Goal: Transaction & Acquisition: Purchase product/service

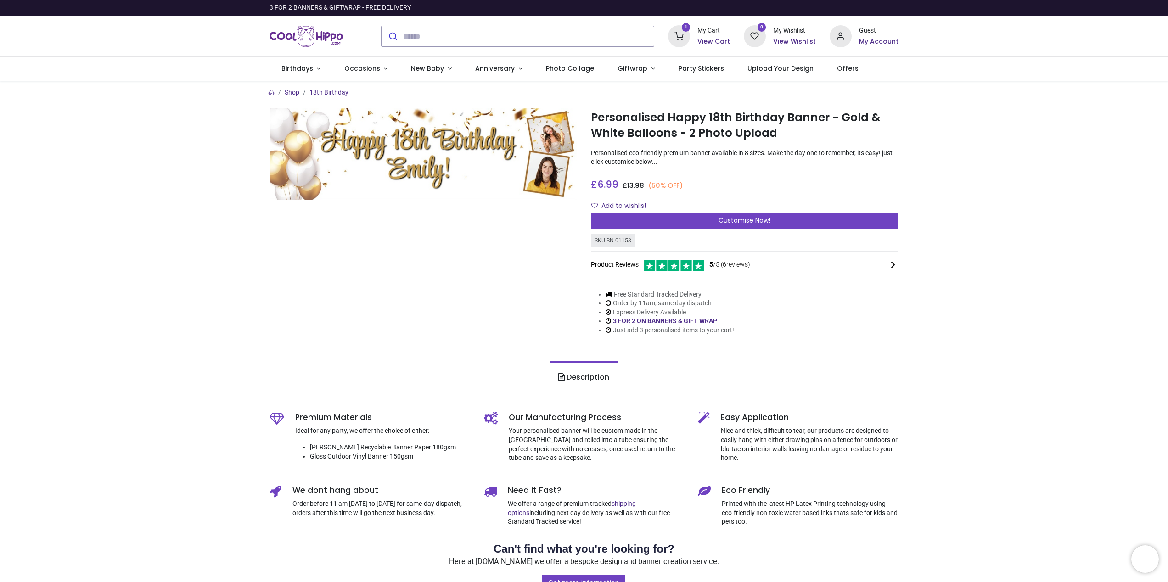
click at [559, 137] on img at bounding box center [423, 154] width 308 height 92
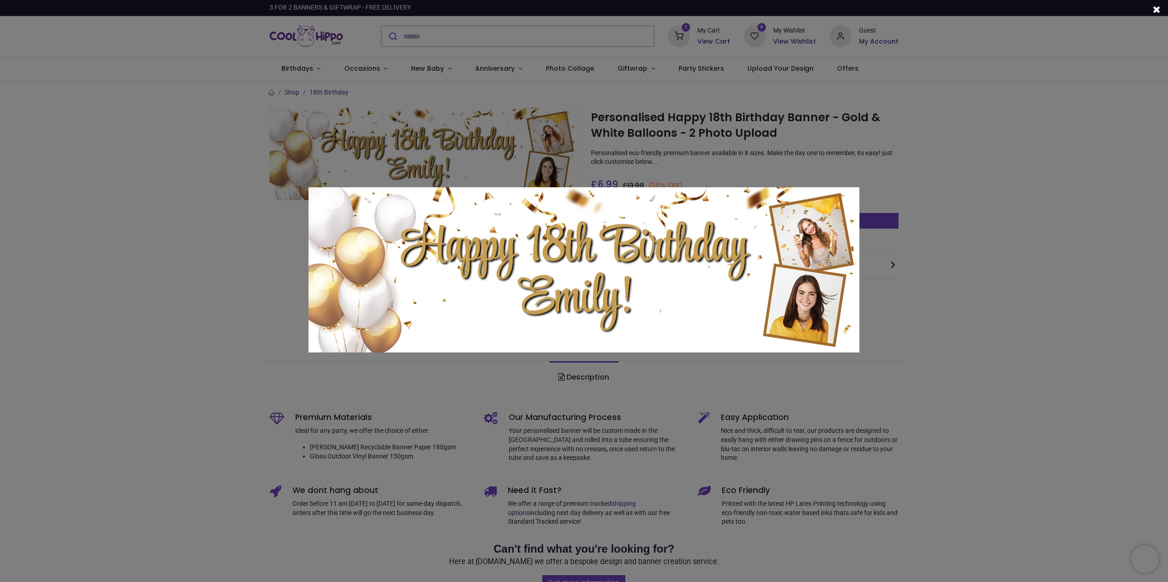
click at [813, 236] on img at bounding box center [583, 269] width 551 height 165
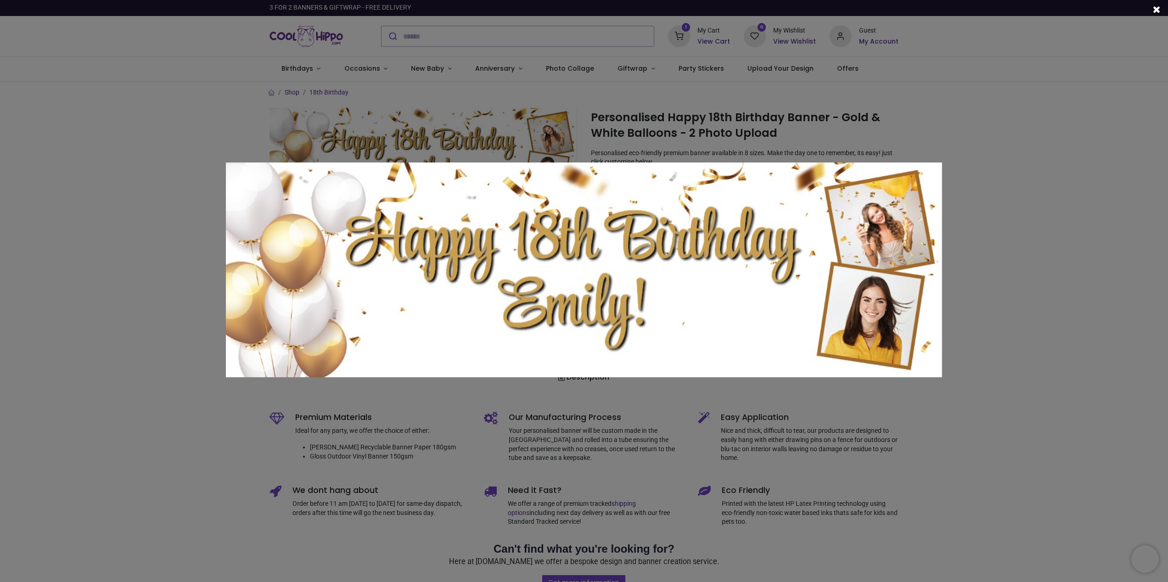
click at [753, 414] on div at bounding box center [584, 291] width 1168 height 582
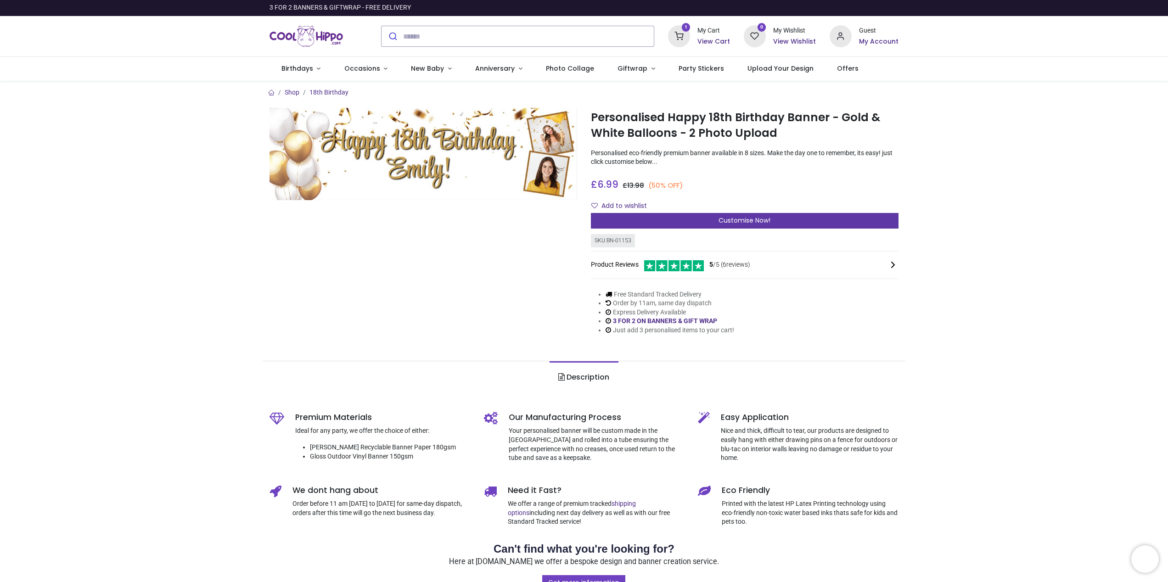
click at [698, 216] on div "Customise Now!" at bounding box center [745, 221] width 308 height 16
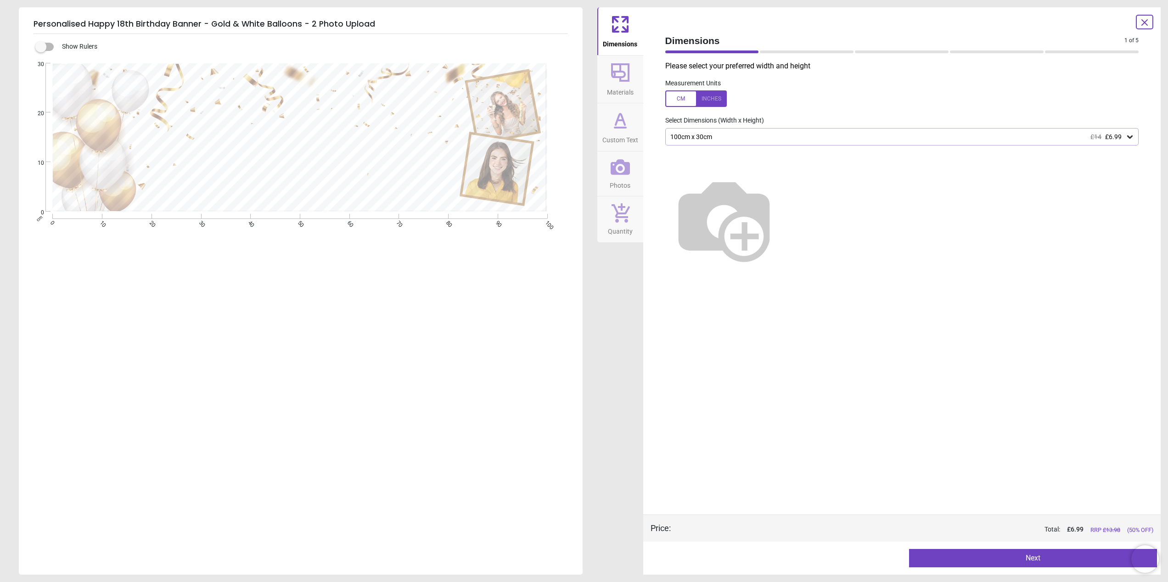
click at [783, 219] on img at bounding box center [723, 218] width 117 height 117
drag, startPoint x: 975, startPoint y: 204, endPoint x: 866, endPoint y: 166, distance: 115.7
click at [783, 203] on img at bounding box center [723, 218] width 117 height 117
click at [750, 135] on div "100cm x 30cm £14 £6.99" at bounding box center [897, 137] width 456 height 8
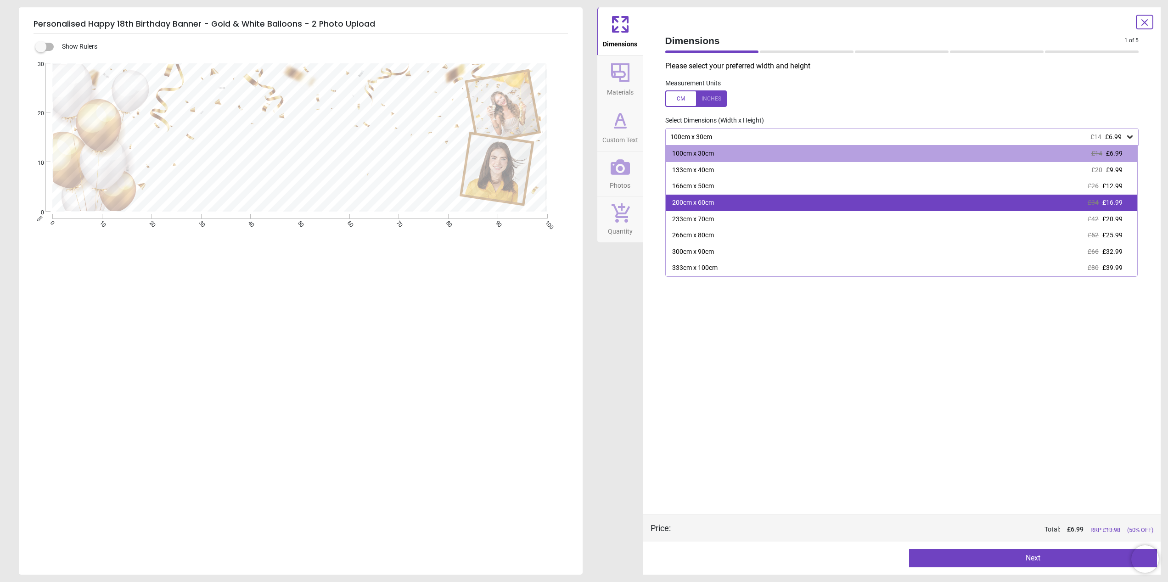
click at [726, 204] on div "200cm x 60cm £34 £16.99" at bounding box center [902, 203] width 472 height 17
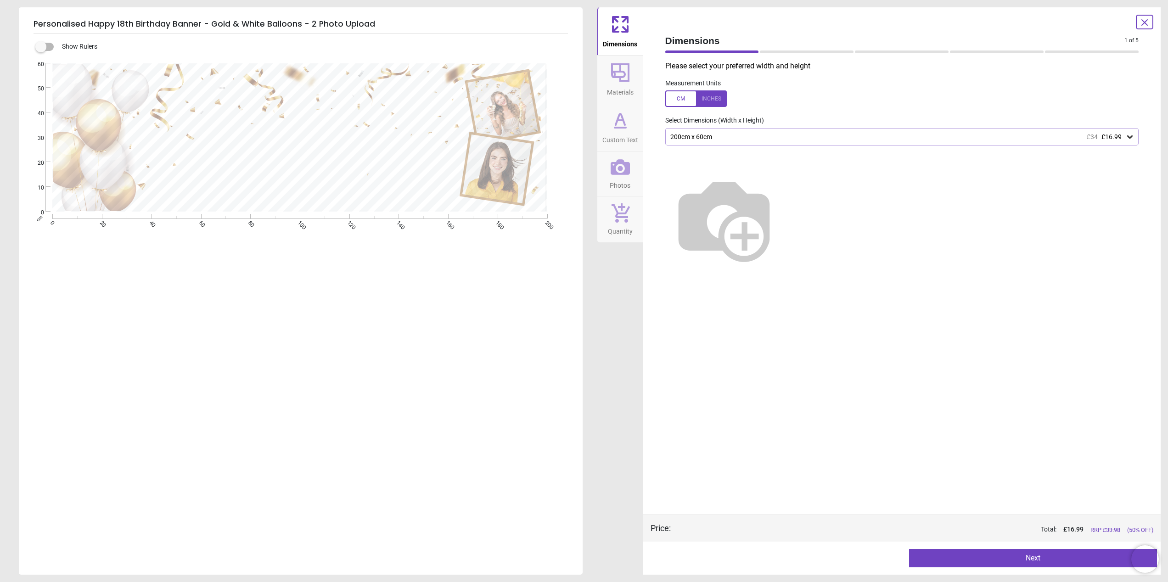
click at [619, 124] on icon at bounding box center [620, 120] width 22 height 22
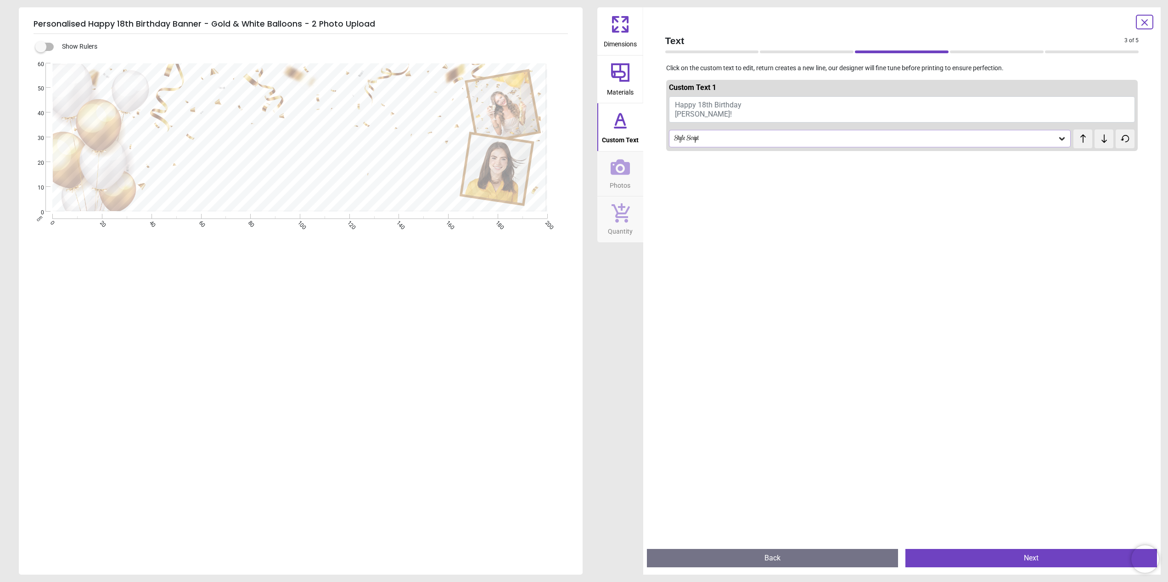
click at [692, 115] on span "Happy 18th Birthday Emily!" at bounding box center [708, 109] width 67 height 17
click at [690, 105] on span "Happy 18th Birthday Emily!" at bounding box center [708, 109] width 67 height 17
drag, startPoint x: 372, startPoint y: 168, endPoint x: 129, endPoint y: 116, distance: 248.9
click at [129, 116] on textarea "**********" at bounding box center [292, 140] width 327 height 90
type textarea "**********"
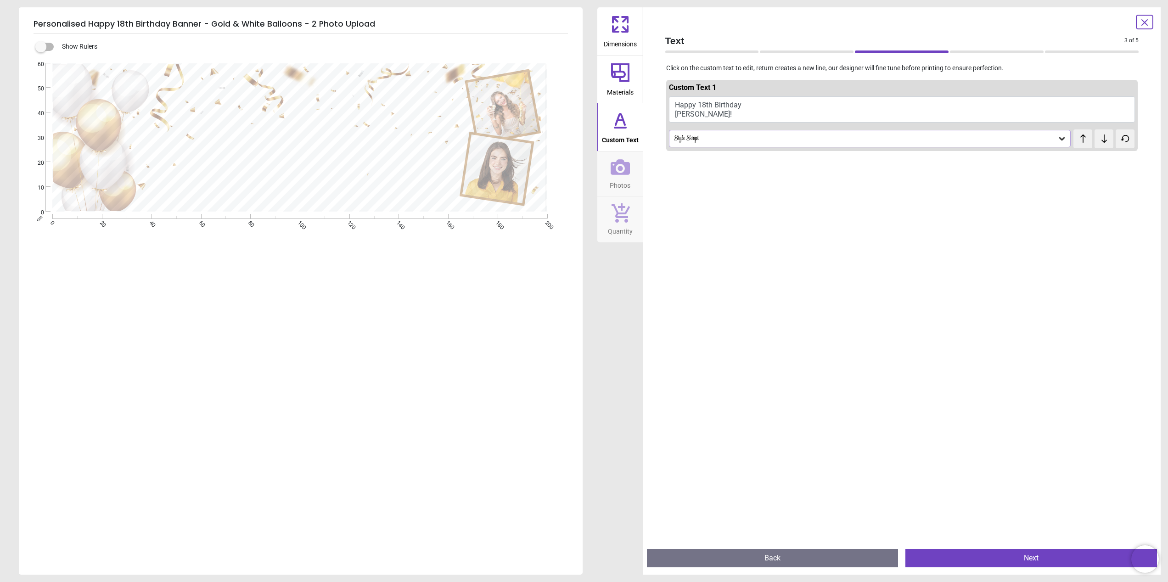
click at [706, 140] on div "Style Script" at bounding box center [865, 139] width 385 height 8
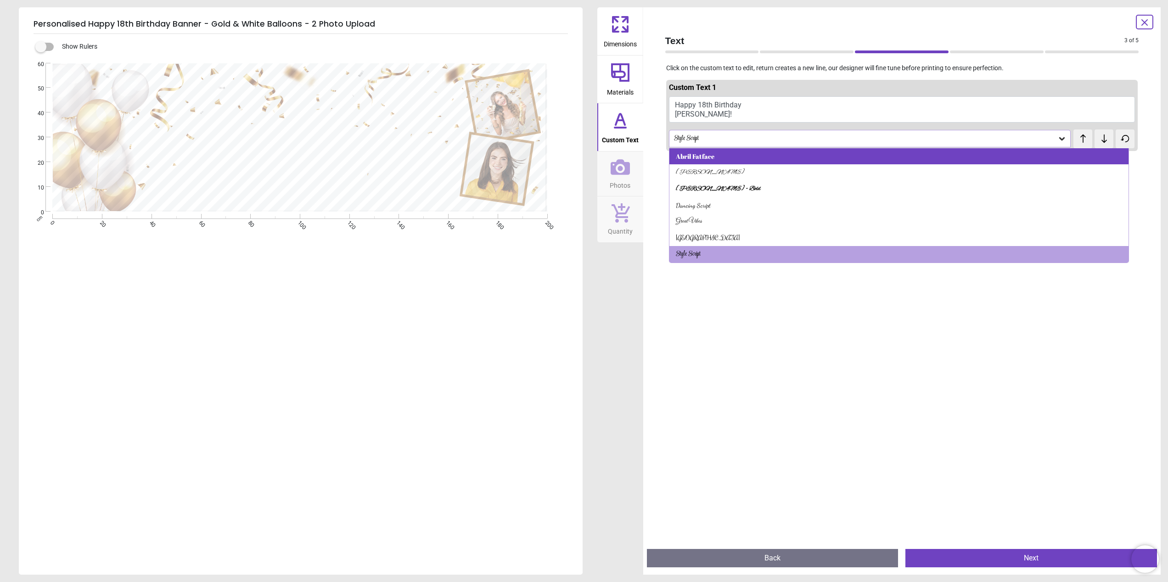
click at [715, 159] on div "Abril Fatface" at bounding box center [898, 156] width 459 height 17
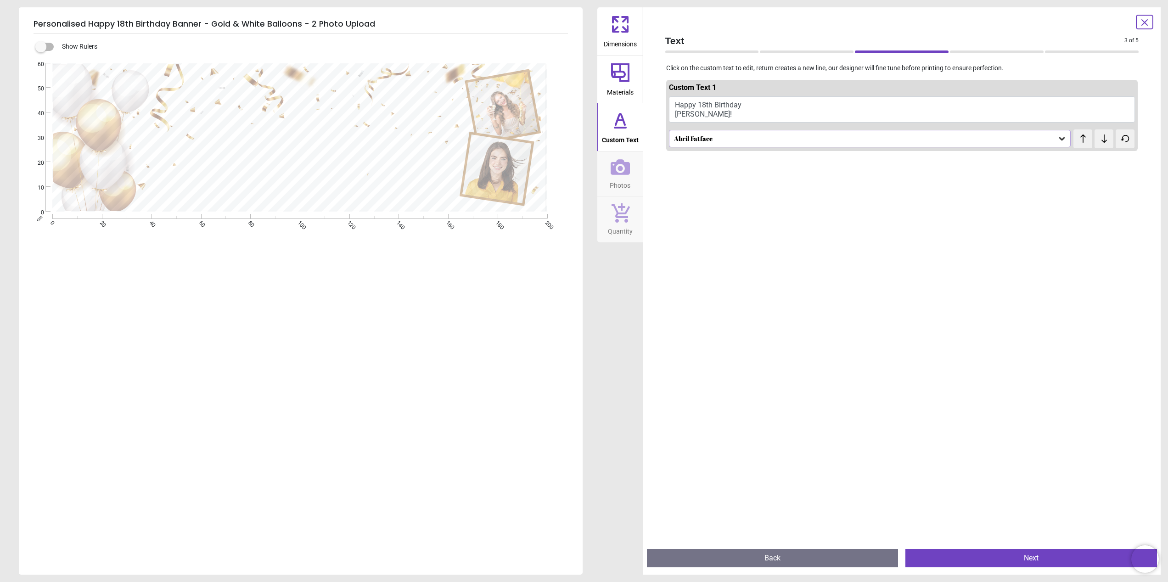
click at [625, 175] on icon at bounding box center [619, 166] width 19 height 19
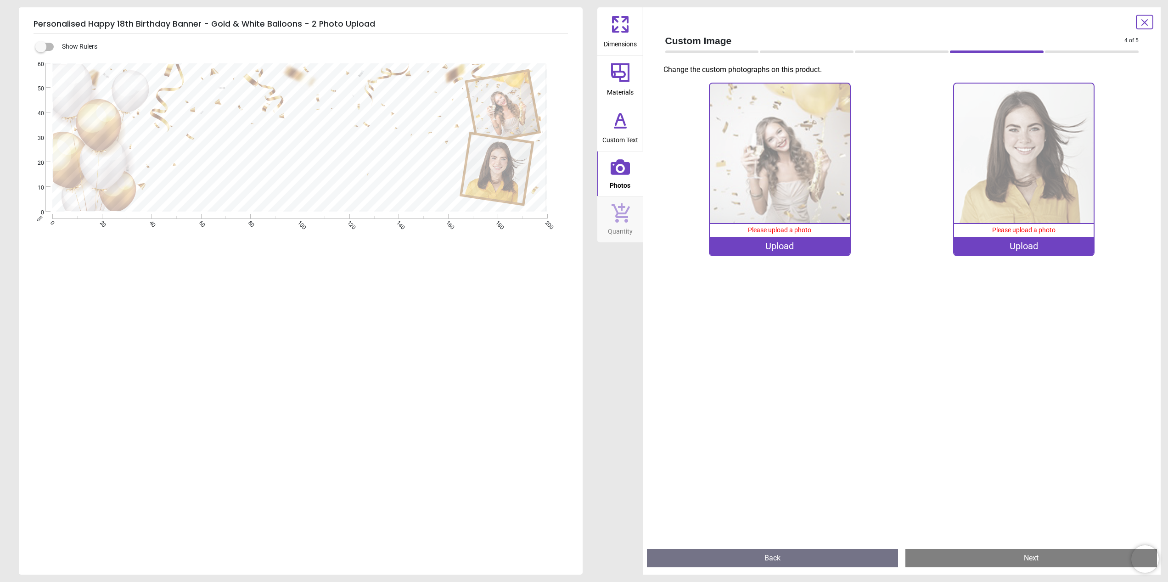
click at [779, 245] on div "Upload" at bounding box center [780, 246] width 140 height 18
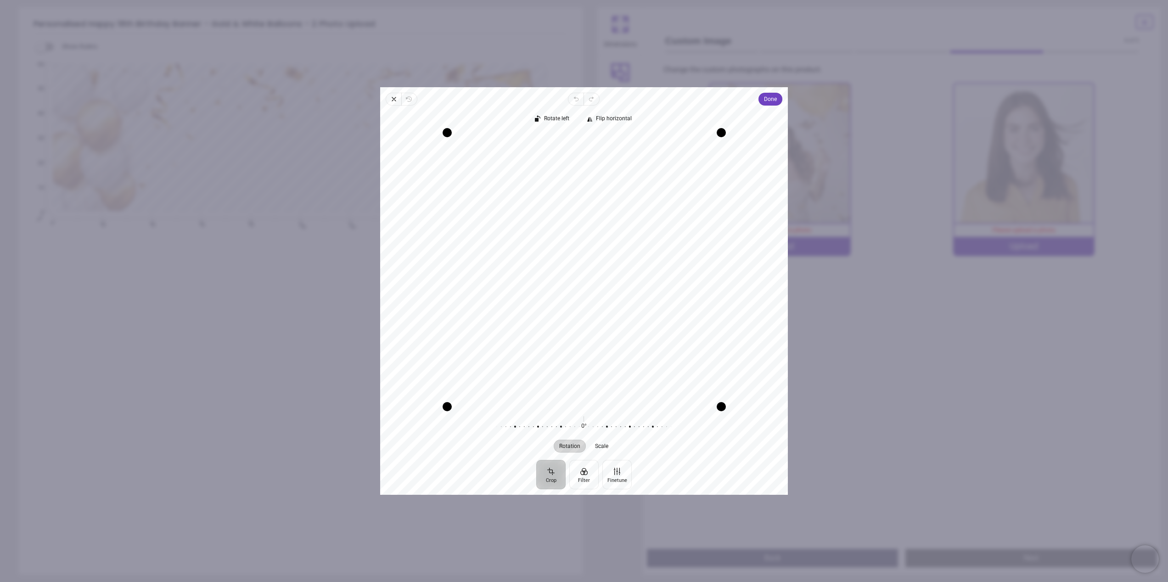
drag, startPoint x: 622, startPoint y: 318, endPoint x: 576, endPoint y: 322, distance: 45.7
click at [576, 322] on div "Recenter" at bounding box center [583, 270] width 393 height 274
click at [773, 99] on span "Done" at bounding box center [770, 99] width 13 height 11
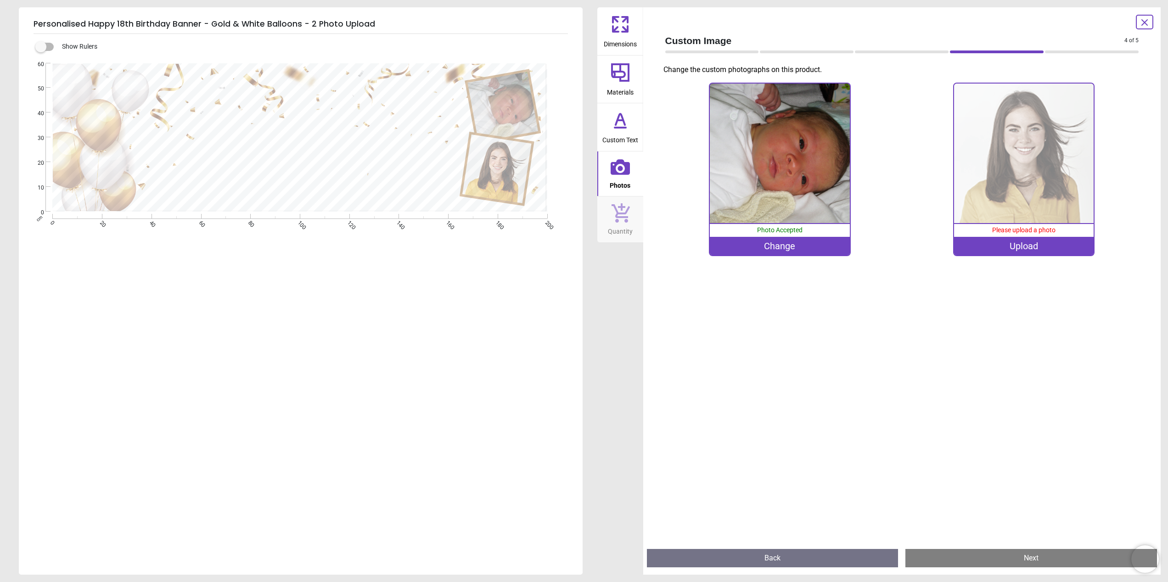
click at [1018, 249] on div "Upload" at bounding box center [1024, 246] width 140 height 18
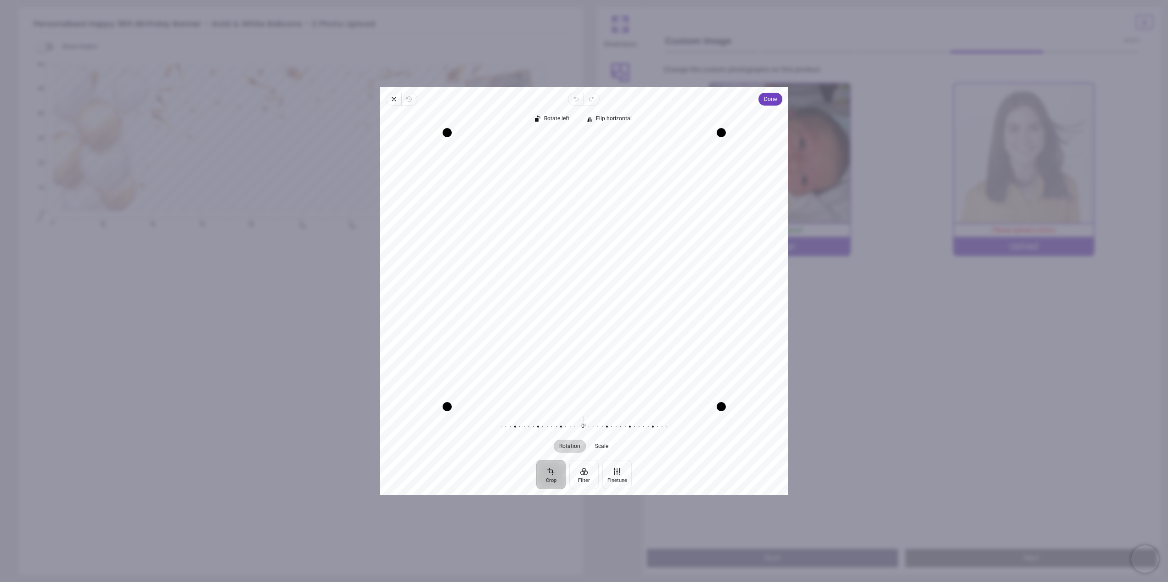
drag, startPoint x: 600, startPoint y: 302, endPoint x: 600, endPoint y: 338, distance: 35.3
click at [600, 338] on div "Recenter" at bounding box center [583, 270] width 393 height 274
click at [774, 94] on span "Done" at bounding box center [770, 99] width 13 height 11
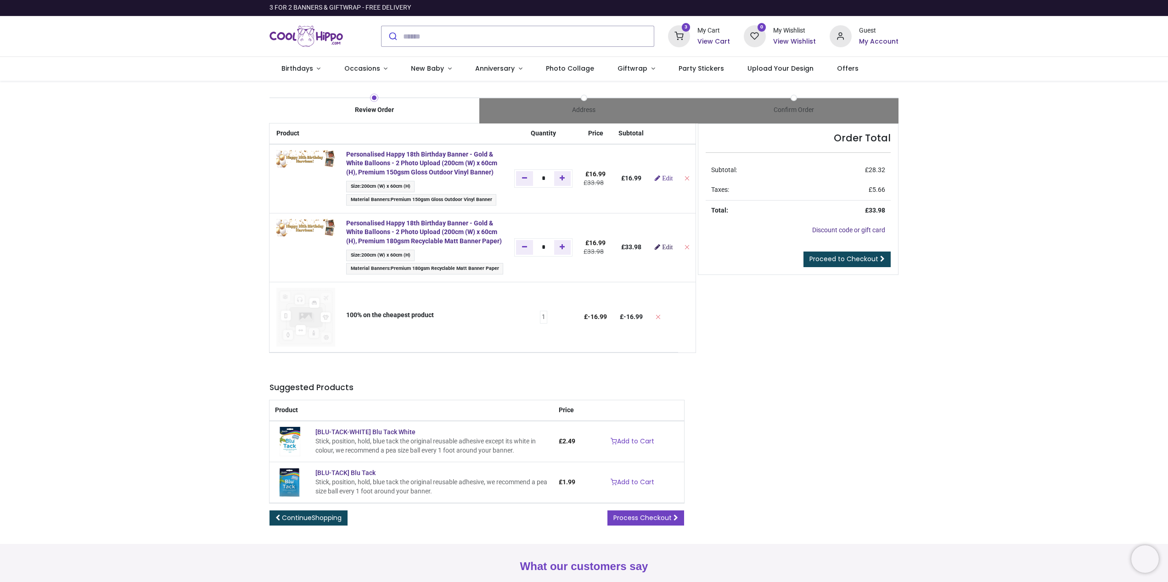
click at [672, 247] on span "Edit" at bounding box center [667, 247] width 11 height 6
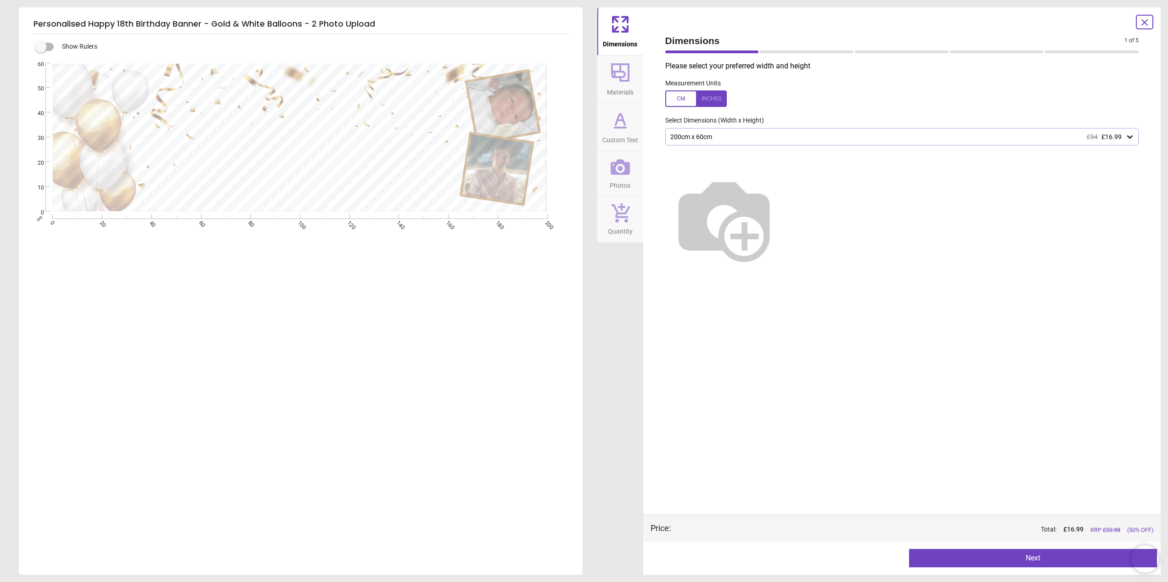
click at [1141, 19] on icon at bounding box center [1144, 22] width 11 height 11
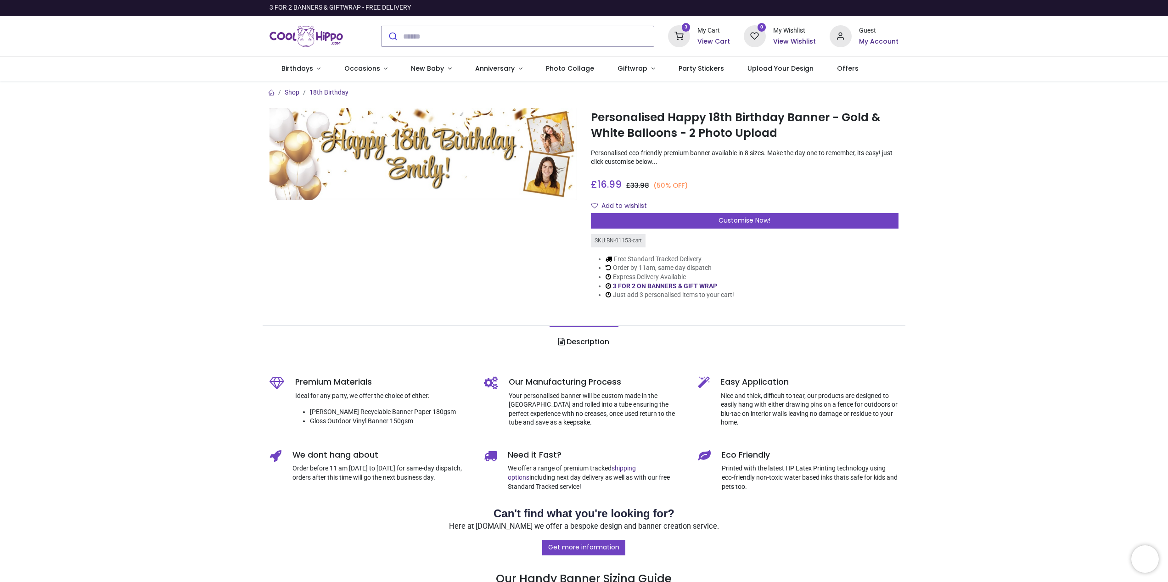
click at [688, 33] on icon at bounding box center [679, 36] width 22 height 22
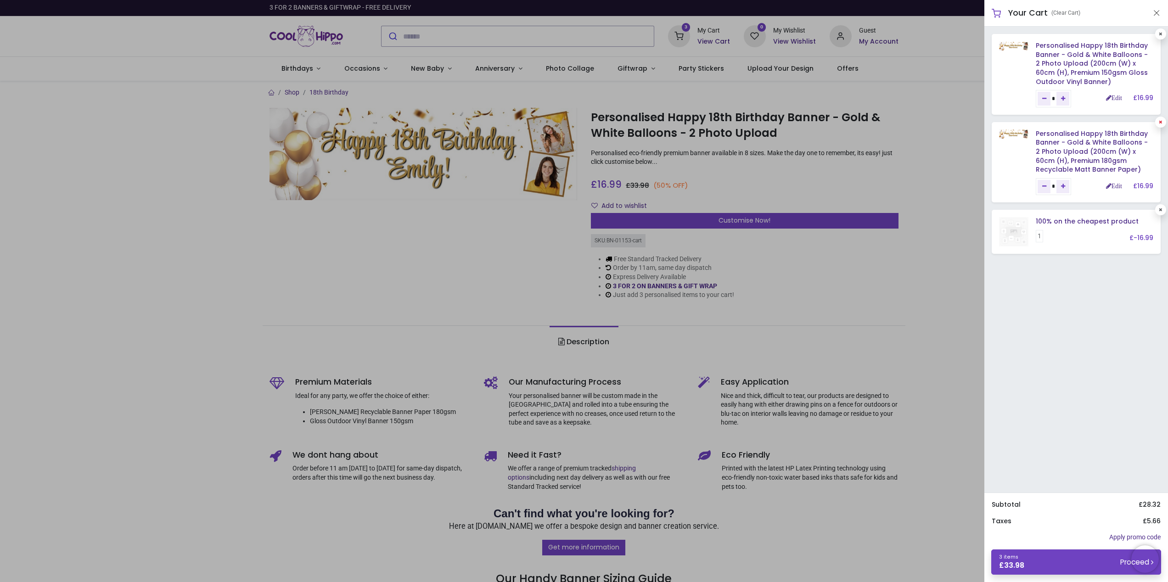
click at [1161, 122] on link at bounding box center [1160, 122] width 11 height 11
type input "*"
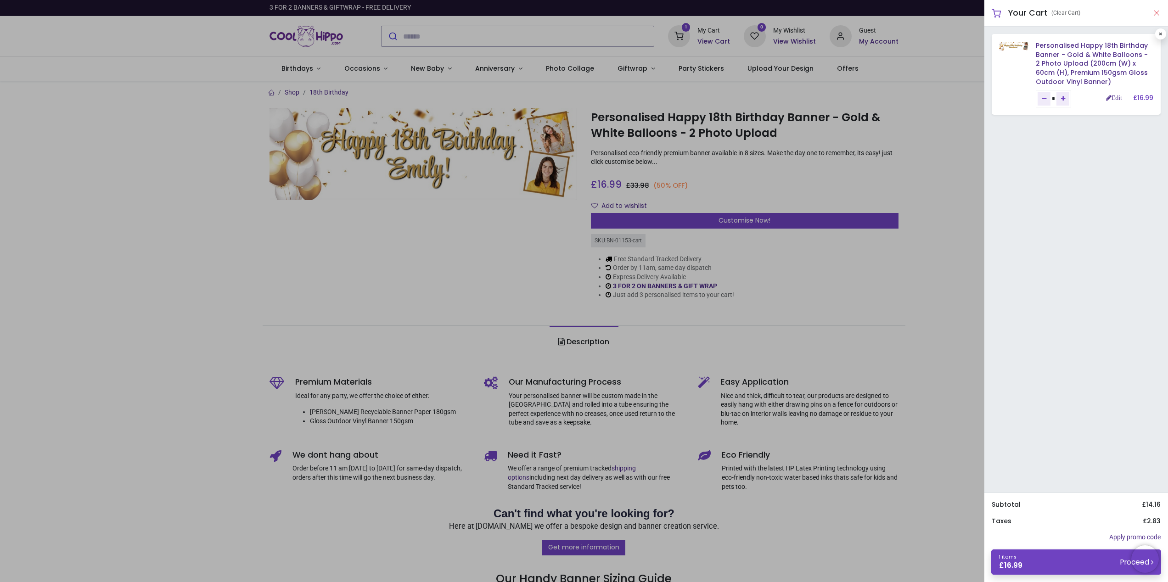
click at [1158, 13] on button "Close" at bounding box center [1156, 12] width 8 height 11
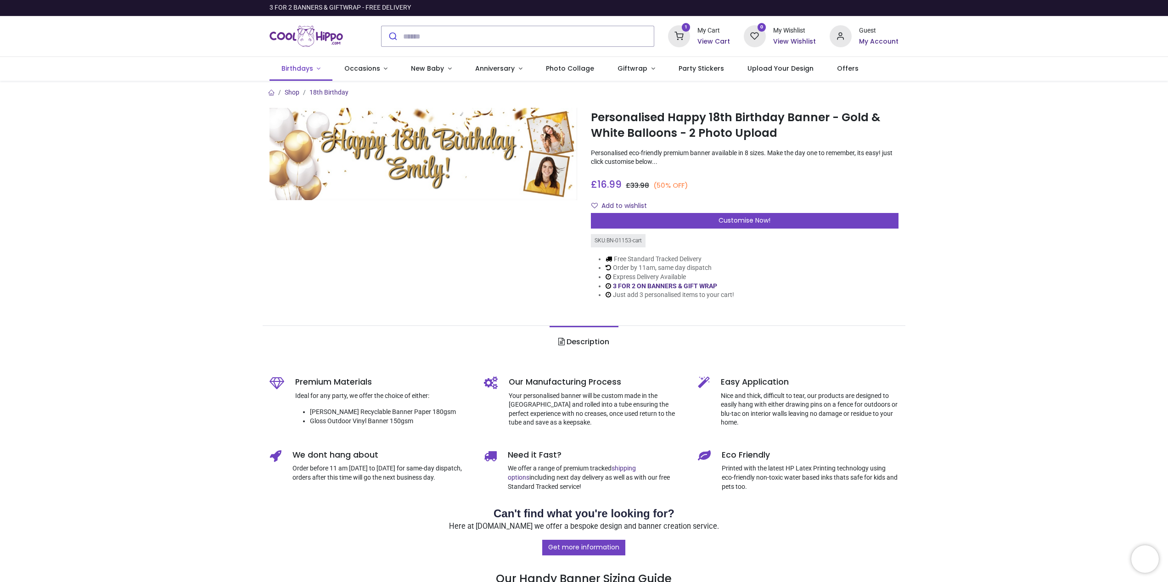
click at [308, 69] on span "Birthdays" at bounding box center [297, 68] width 32 height 9
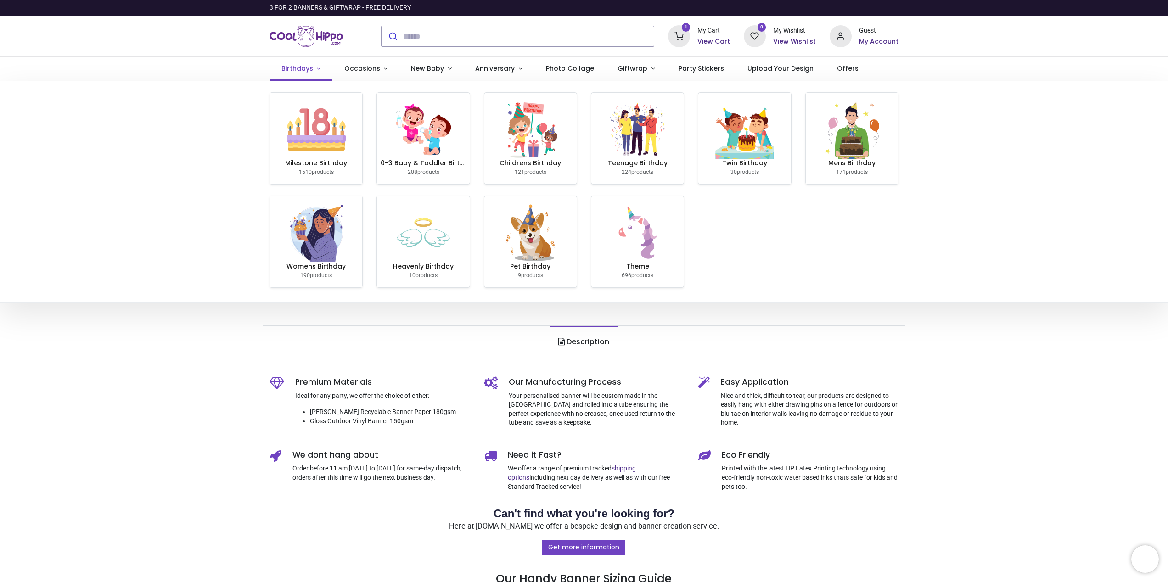
click at [310, 68] on span "Birthdays" at bounding box center [297, 68] width 32 height 9
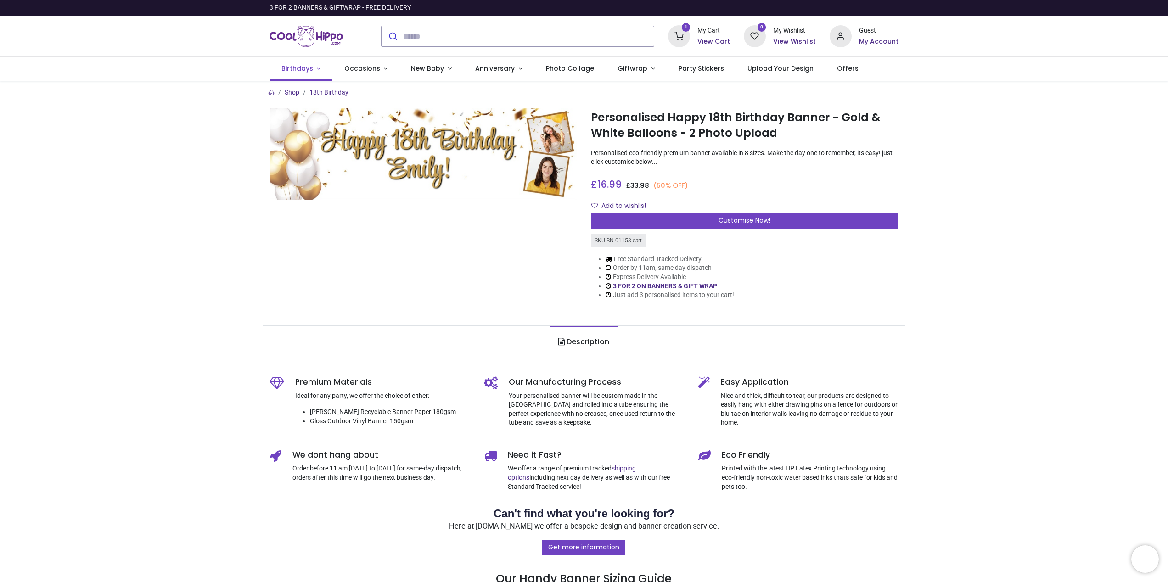
click at [303, 69] on span "Birthdays" at bounding box center [297, 68] width 32 height 9
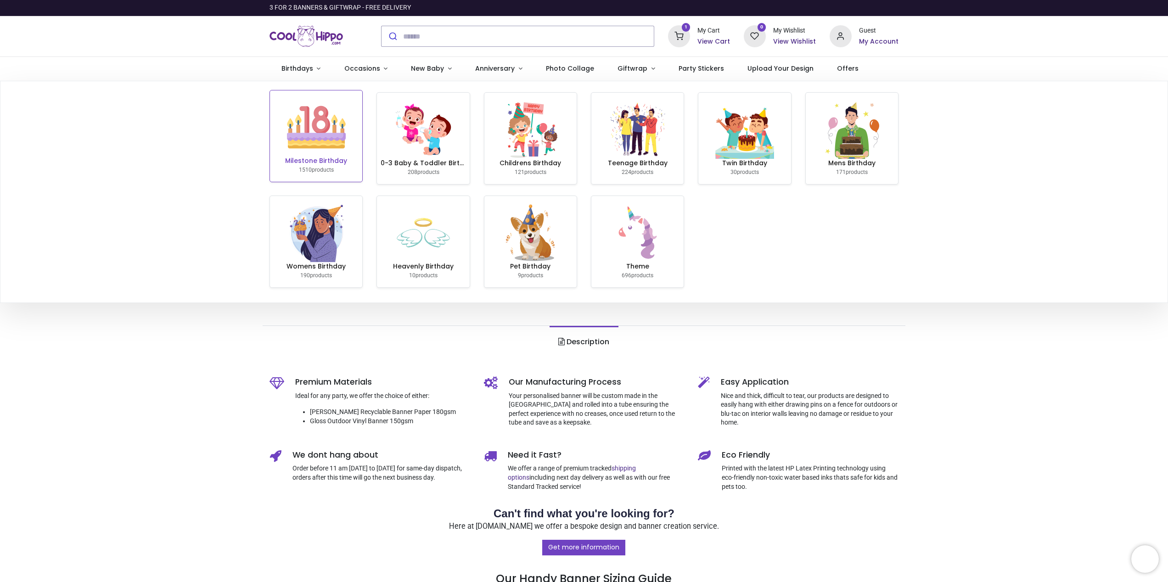
click at [311, 140] on img at bounding box center [316, 127] width 59 height 59
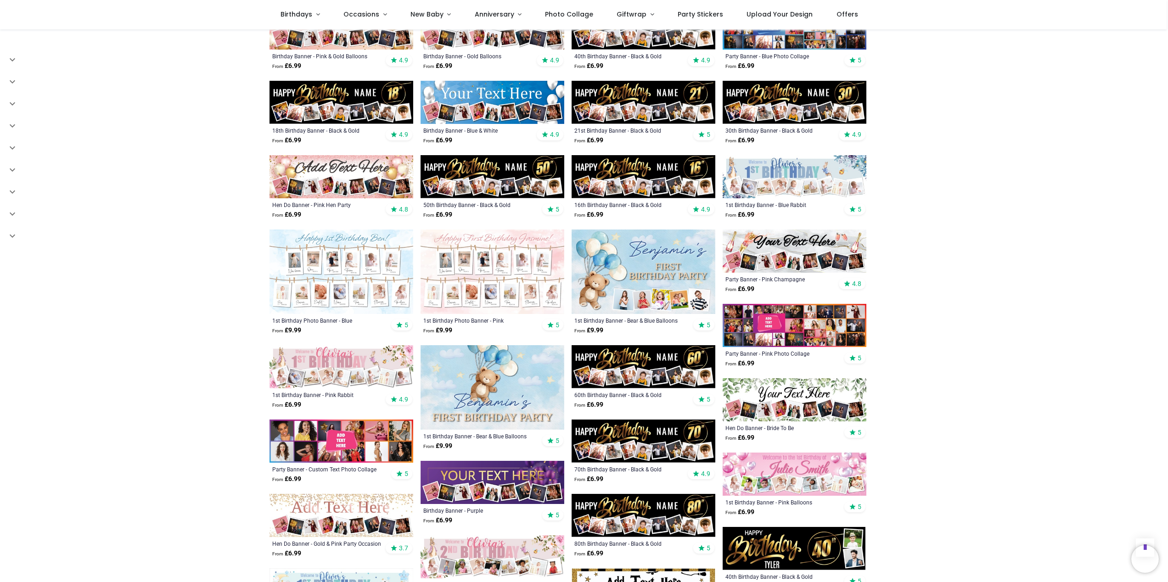
scroll to position [370, 0]
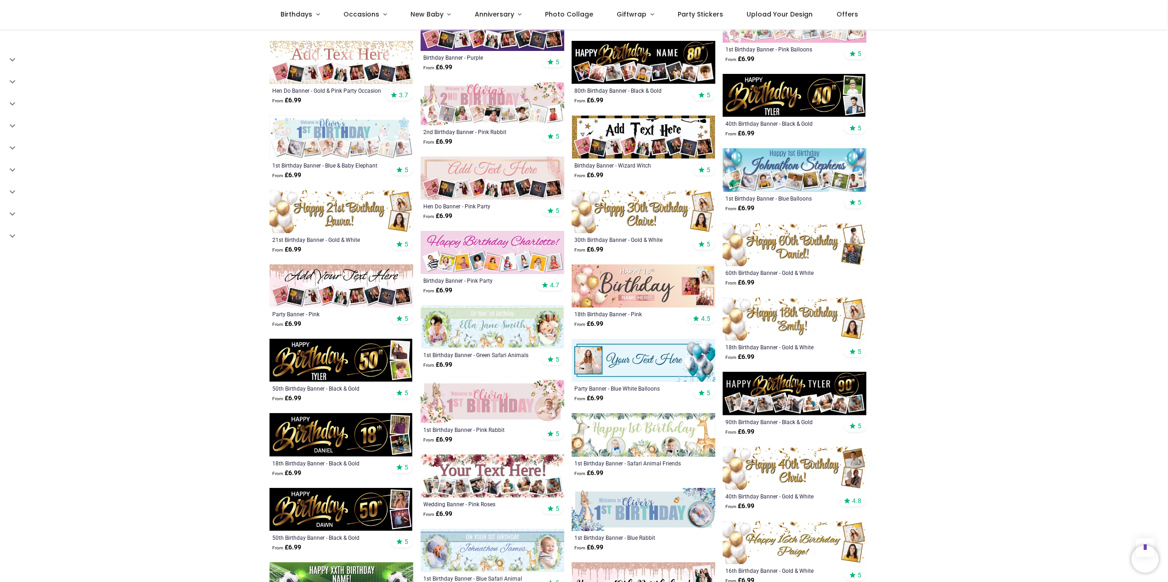
scroll to position [1134, 0]
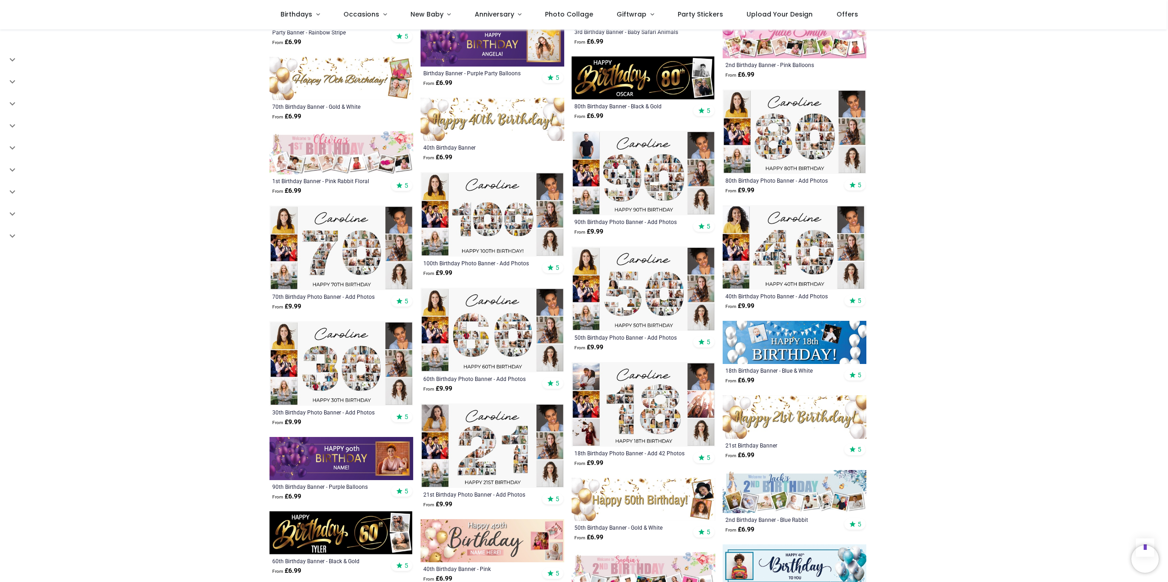
scroll to position [2211, 0]
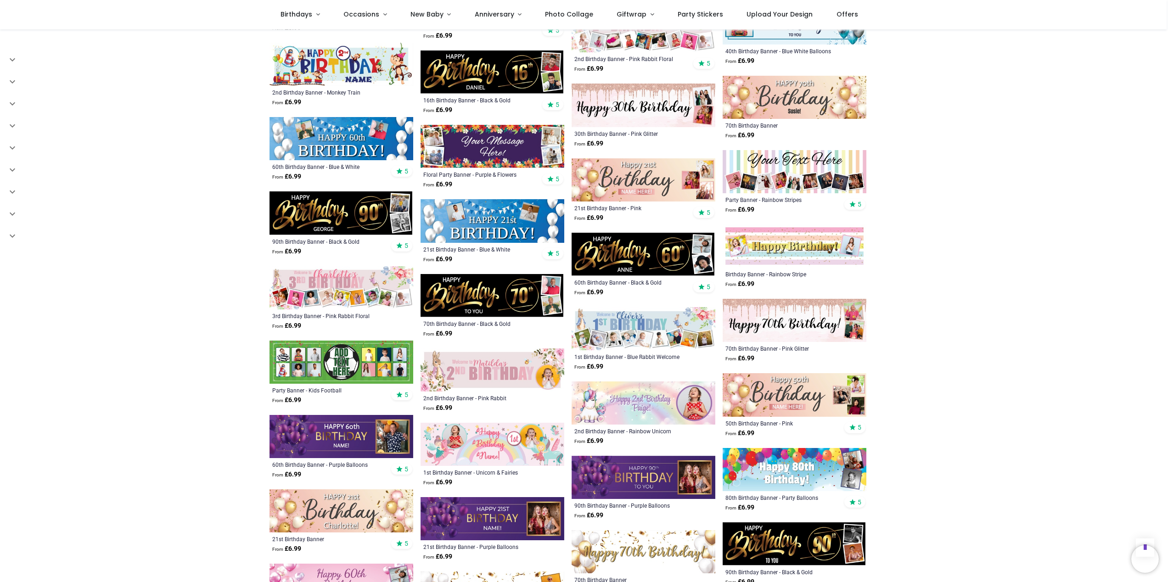
scroll to position [2727, 0]
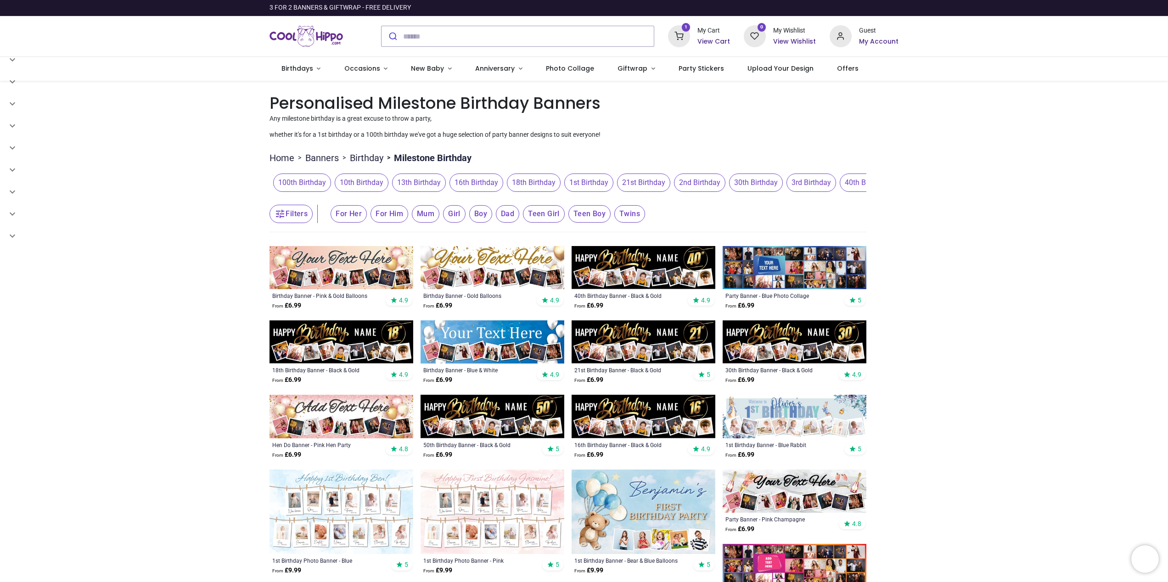
click at [372, 158] on link "Birthday" at bounding box center [367, 157] width 34 height 13
click at [579, 185] on span "Mens Birthday" at bounding box center [550, 182] width 57 height 18
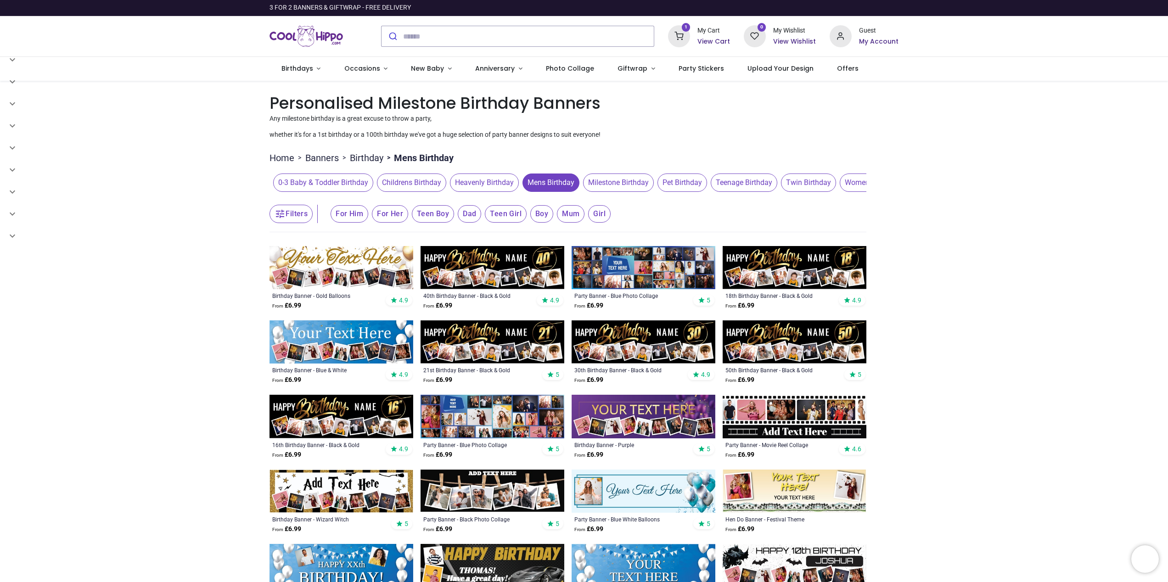
click at [795, 431] on img at bounding box center [794, 416] width 144 height 43
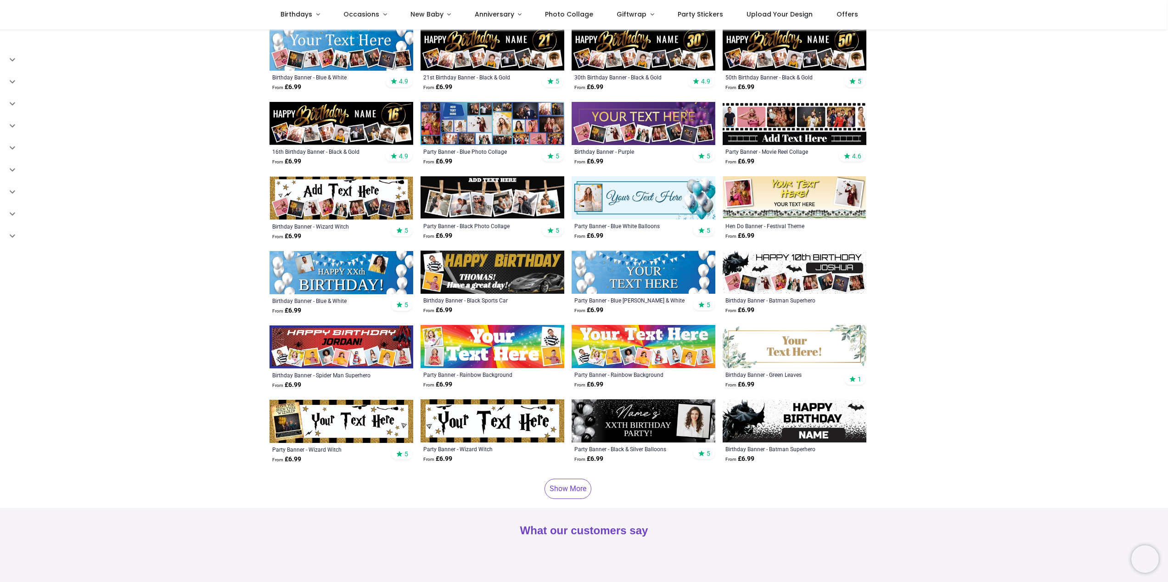
scroll to position [244, 0]
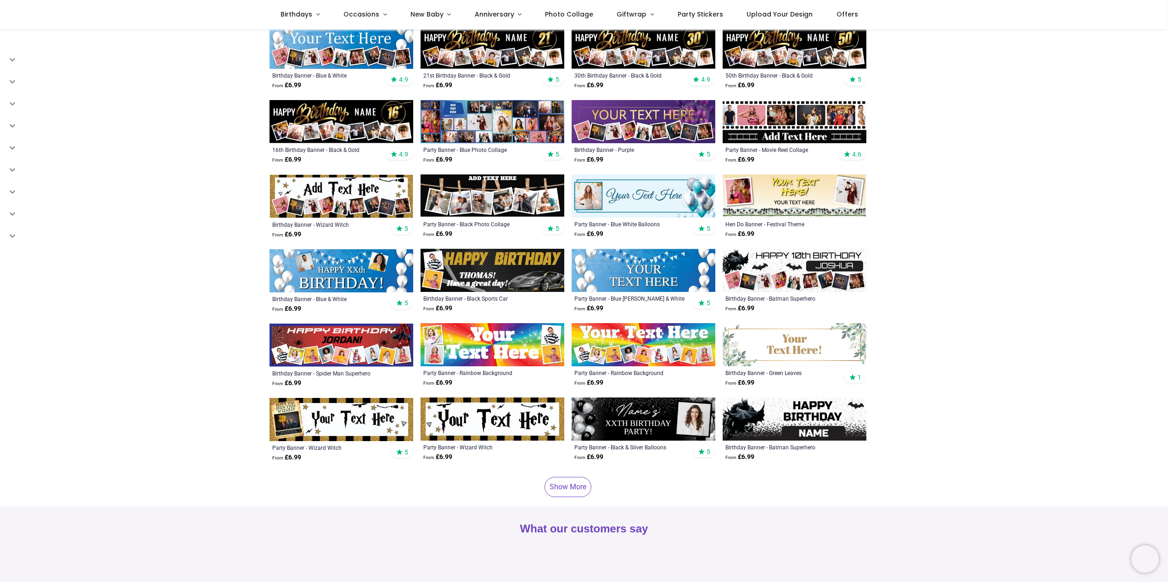
click at [548, 492] on div "Birthday Banner - Gold Balloons From £ 6.99 4.9 Birthday Banner - Blue & White …" at bounding box center [567, 224] width 597 height 546
click at [576, 477] on link "Show More" at bounding box center [567, 487] width 47 height 20
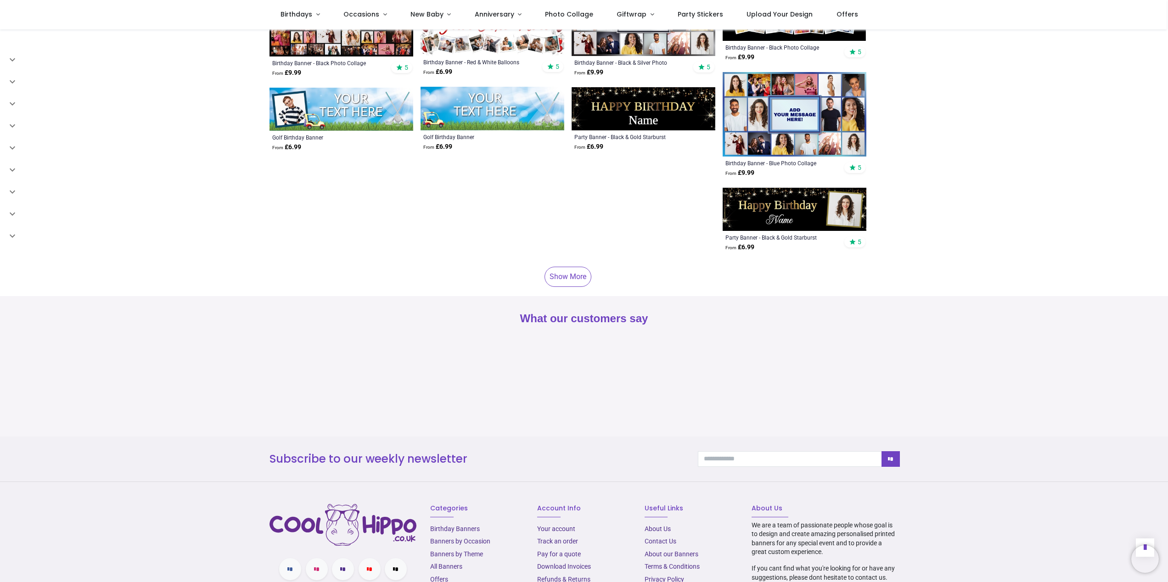
scroll to position [3241, 0]
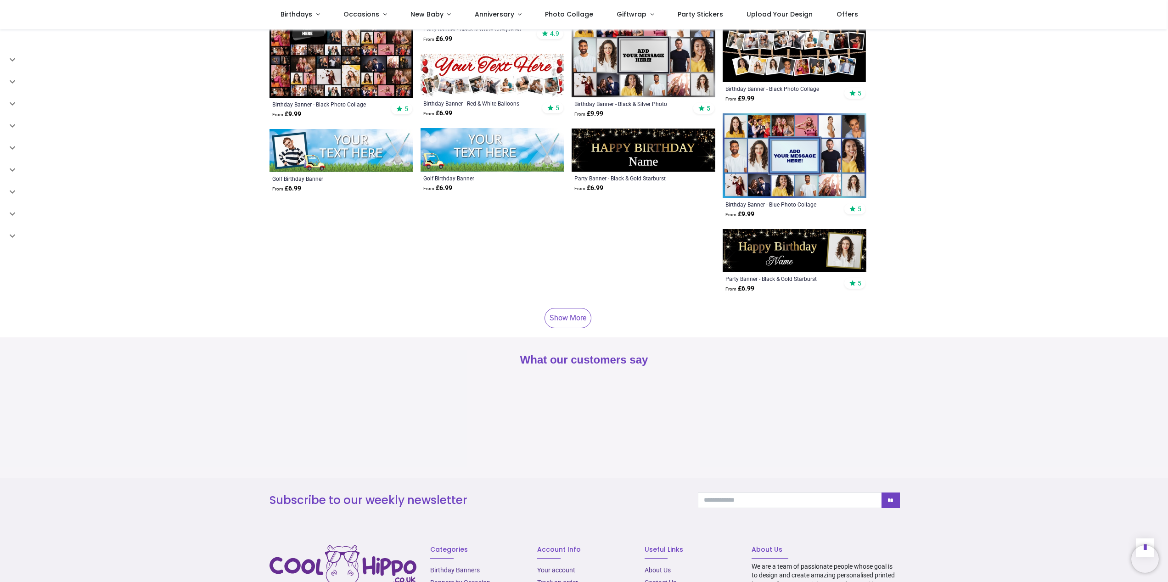
click at [573, 308] on link "Show More" at bounding box center [567, 318] width 47 height 20
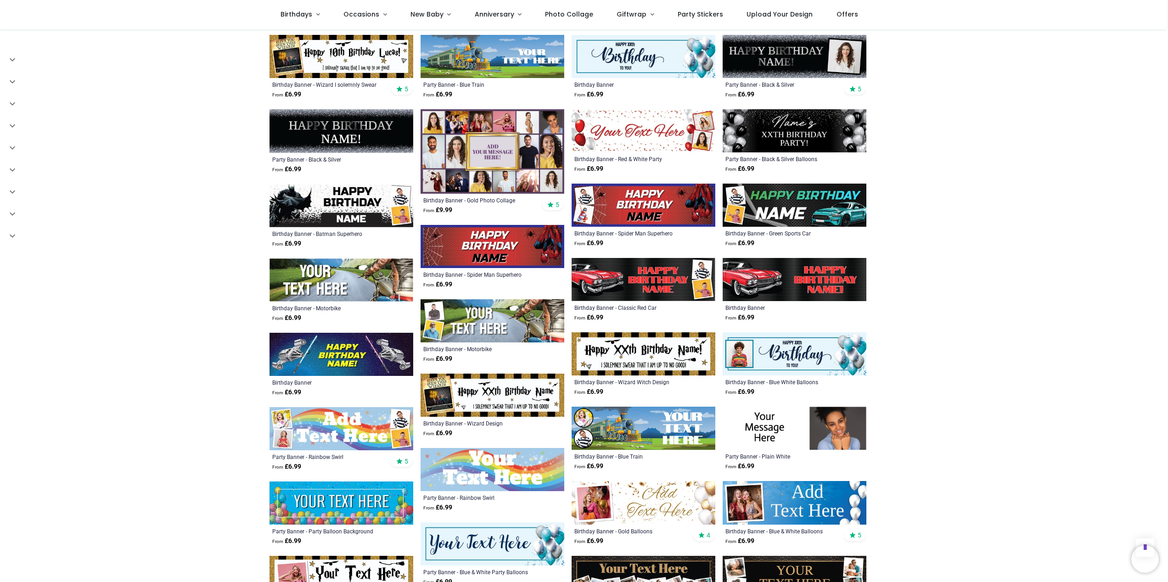
scroll to position [276, 0]
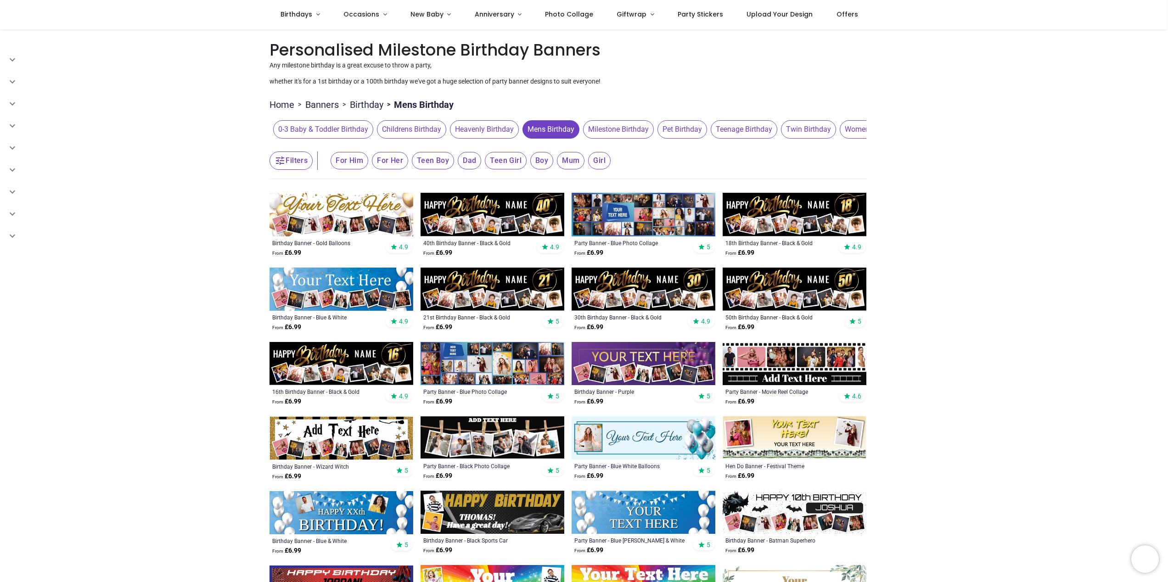
scroll to position [8, 0]
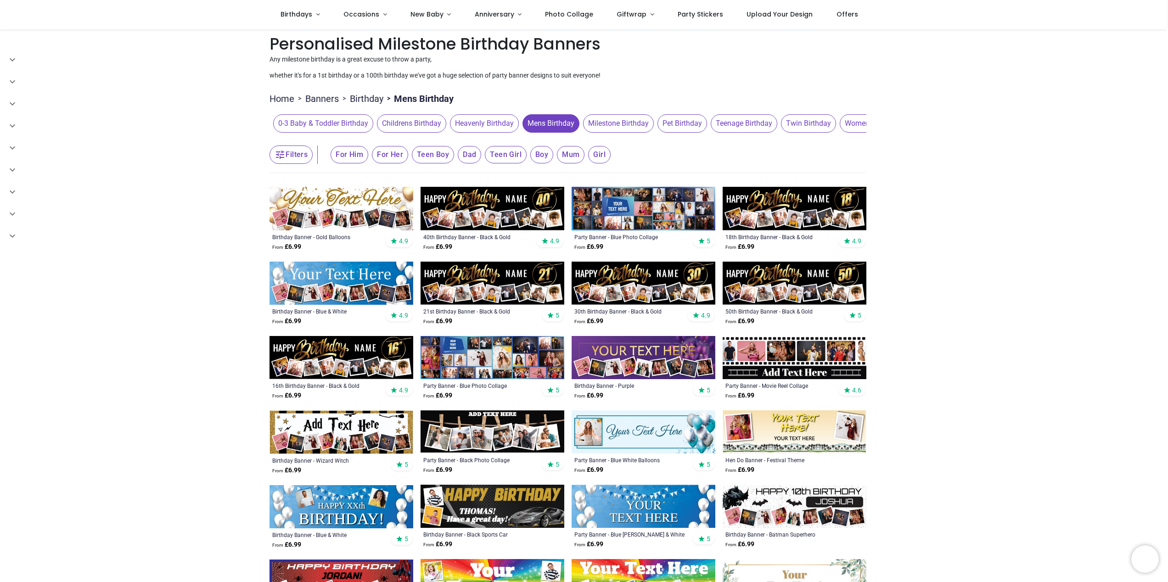
click at [752, 200] on img at bounding box center [794, 208] width 144 height 43
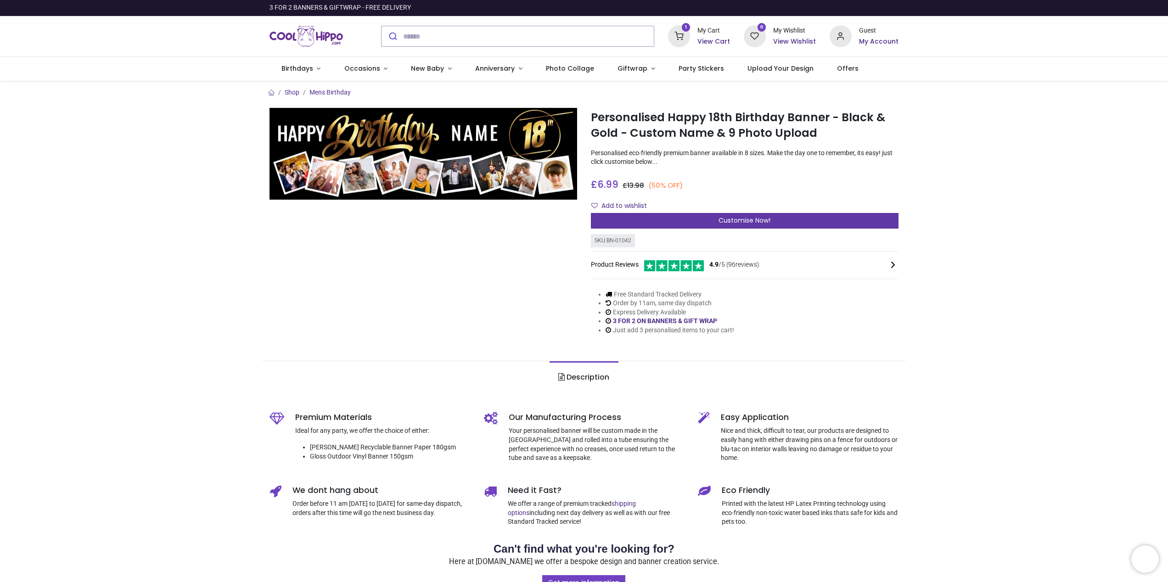
click at [690, 218] on div "Customise Now!" at bounding box center [745, 221] width 308 height 16
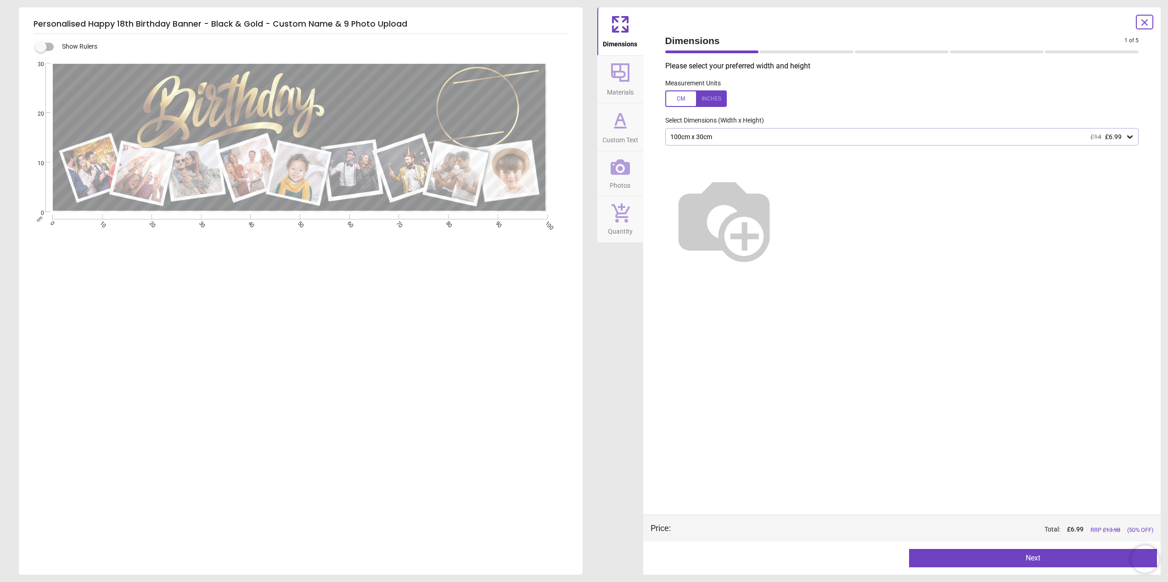
click at [728, 139] on div "100cm x 30cm £14 £6.99" at bounding box center [897, 137] width 456 height 8
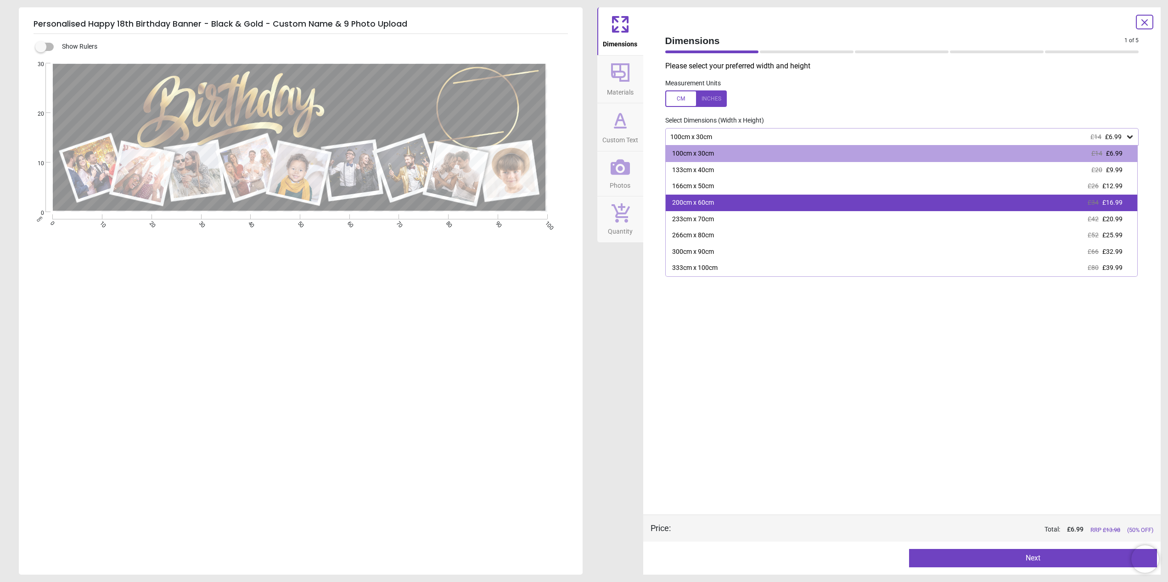
click at [703, 200] on div "200cm x 60cm" at bounding box center [693, 202] width 42 height 9
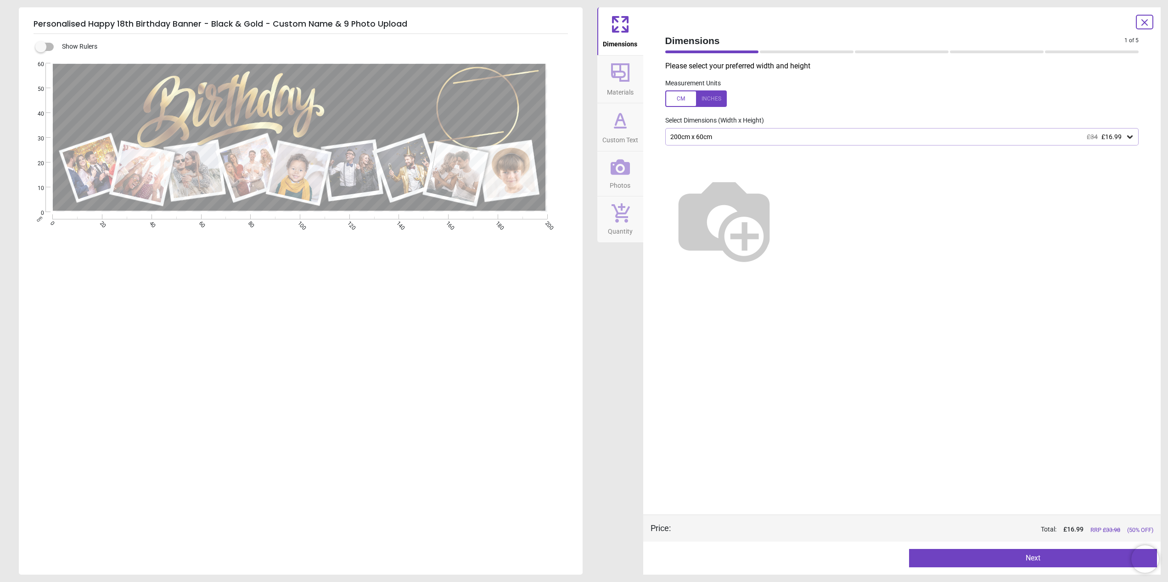
click at [612, 74] on icon at bounding box center [620, 72] width 18 height 18
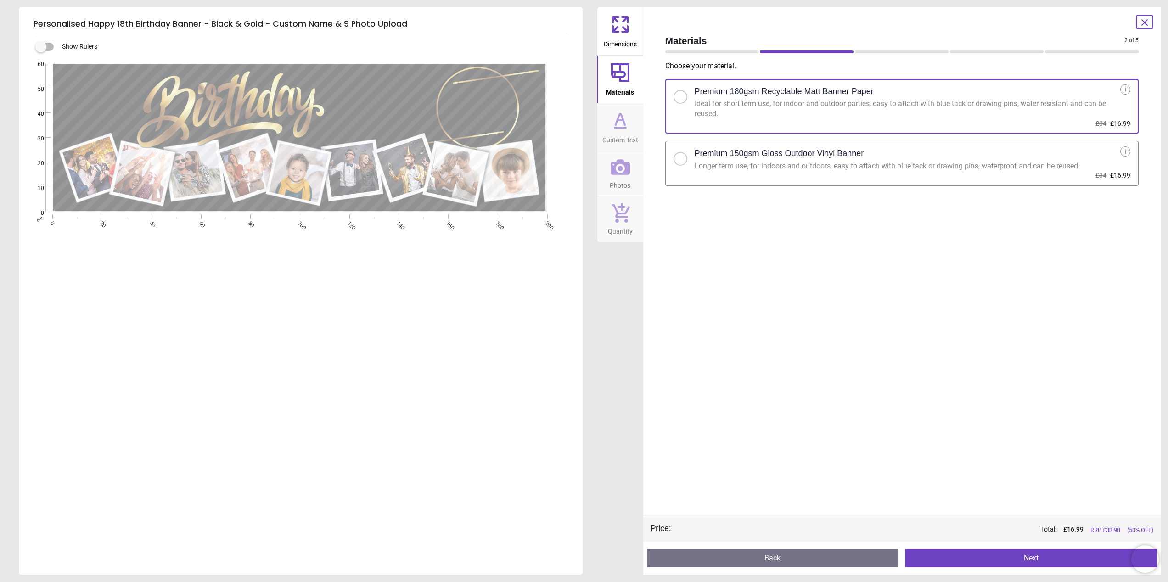
click at [681, 157] on div at bounding box center [680, 159] width 6 height 6
click at [614, 130] on icon at bounding box center [620, 120] width 22 height 22
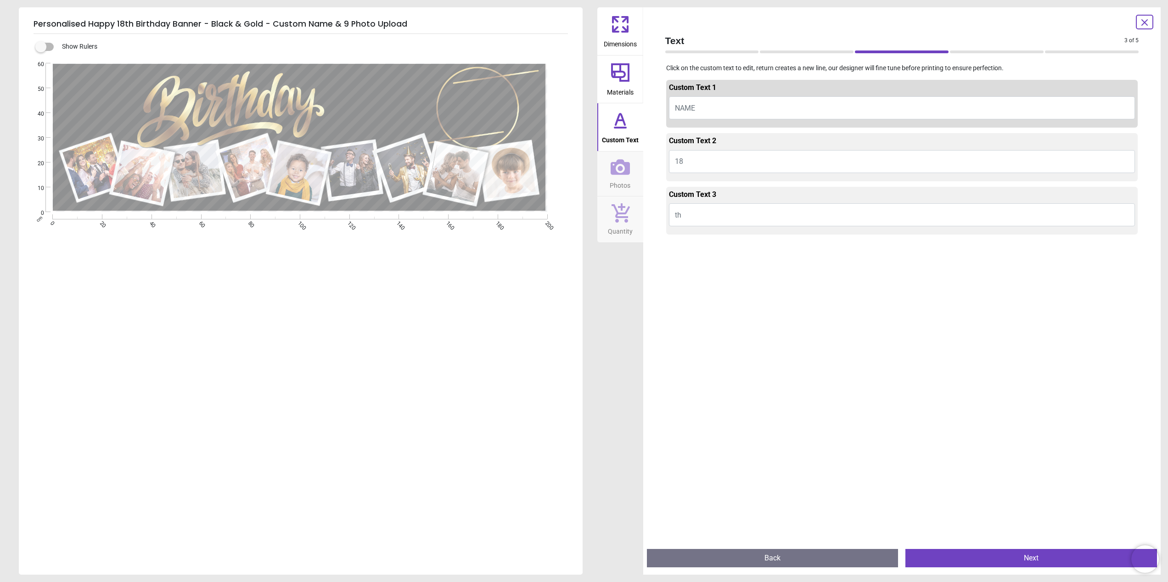
click at [695, 103] on button "NAME" at bounding box center [902, 107] width 466 height 23
type textarea "********"
click at [700, 102] on button "Harrison" at bounding box center [902, 107] width 466 height 23
click at [613, 177] on span "Photos" at bounding box center [620, 184] width 21 height 14
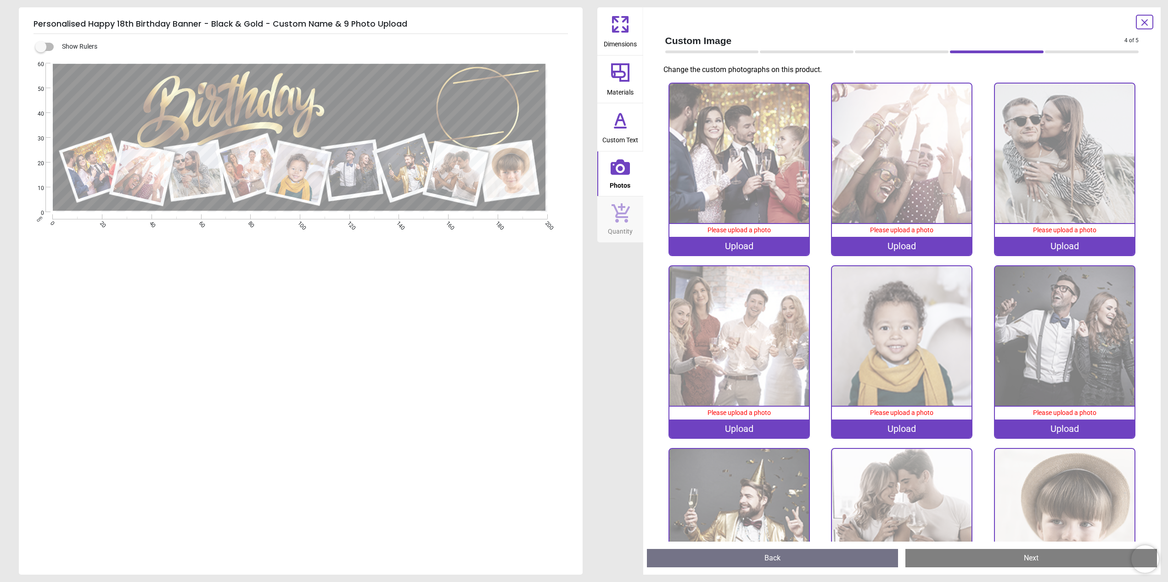
click at [743, 229] on span "Please upload a photo" at bounding box center [738, 229] width 63 height 7
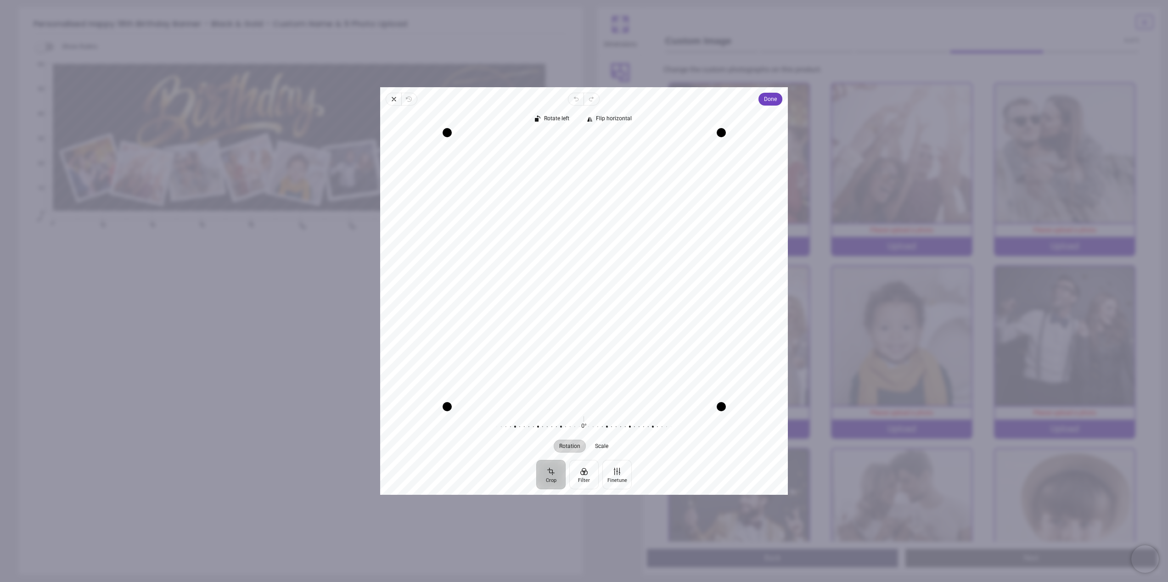
drag, startPoint x: 555, startPoint y: 322, endPoint x: 509, endPoint y: 323, distance: 45.4
click at [509, 323] on div "Recenter" at bounding box center [583, 270] width 393 height 274
click at [777, 95] on button "Done" at bounding box center [770, 99] width 24 height 13
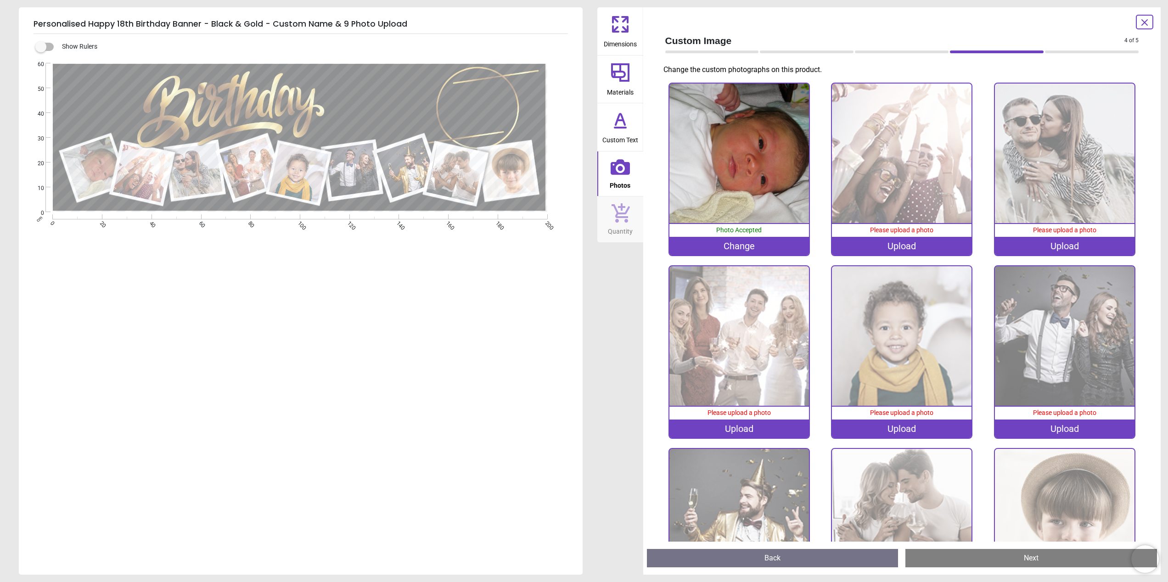
click at [901, 242] on div "Upload" at bounding box center [902, 246] width 140 height 18
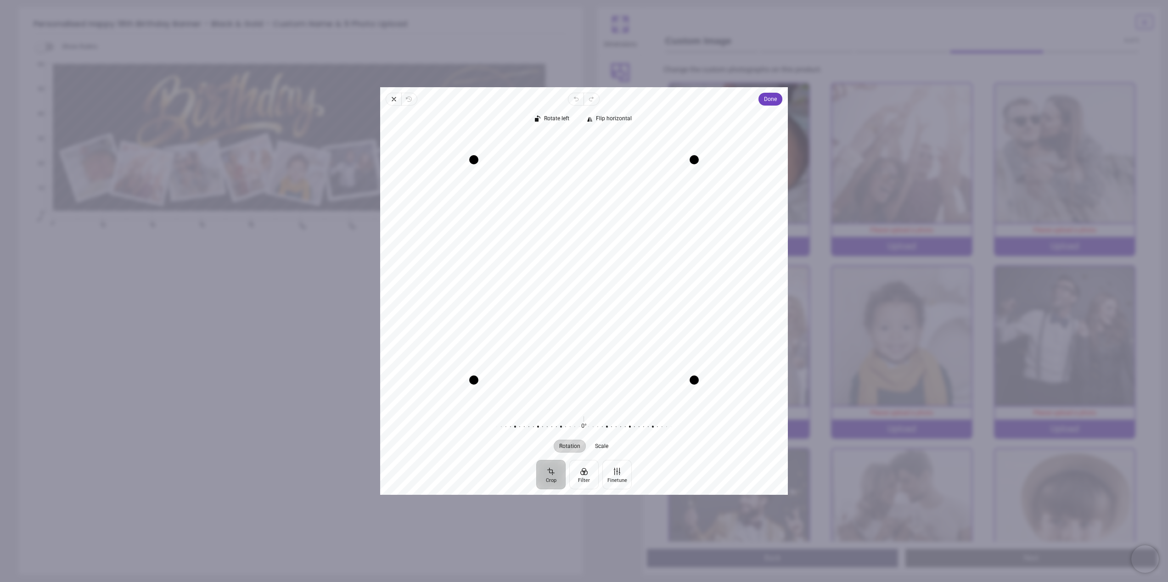
click at [652, 251] on div "Recenter" at bounding box center [583, 270] width 393 height 274
click at [770, 98] on span "Done" at bounding box center [770, 99] width 13 height 11
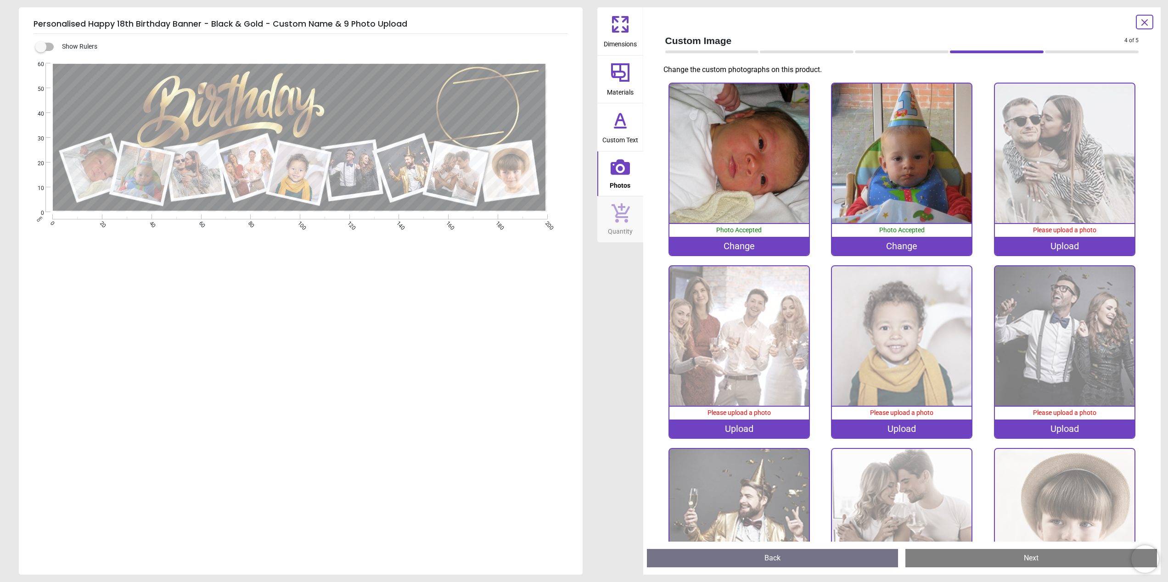
click at [1084, 218] on img at bounding box center [1065, 154] width 140 height 140
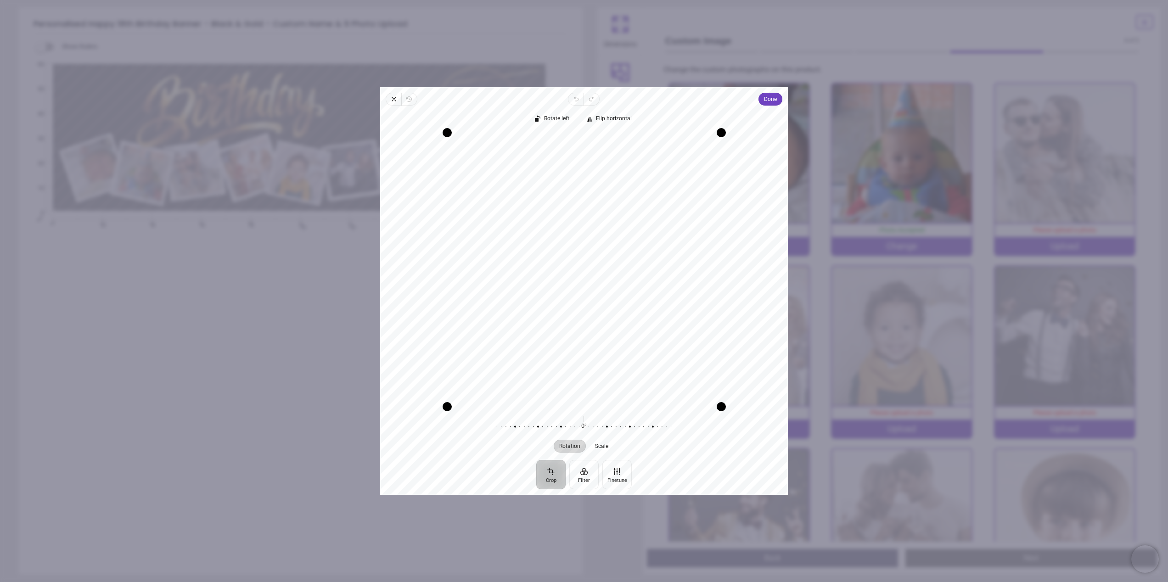
click at [632, 312] on div "Recenter" at bounding box center [583, 270] width 393 height 274
click at [774, 98] on span "Done" at bounding box center [770, 99] width 13 height 11
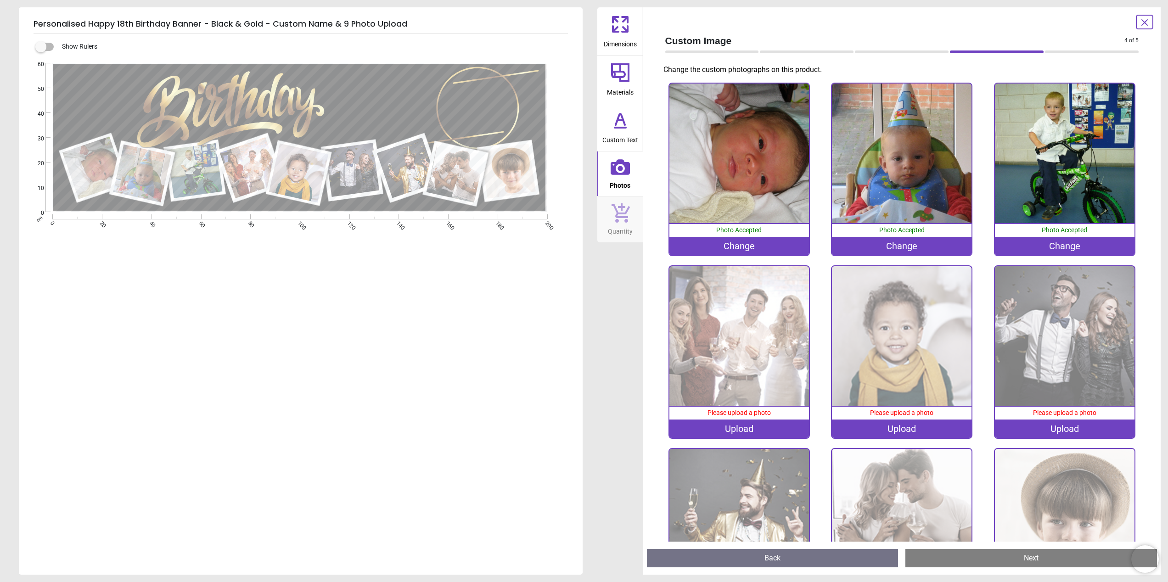
click at [753, 369] on img at bounding box center [739, 336] width 140 height 140
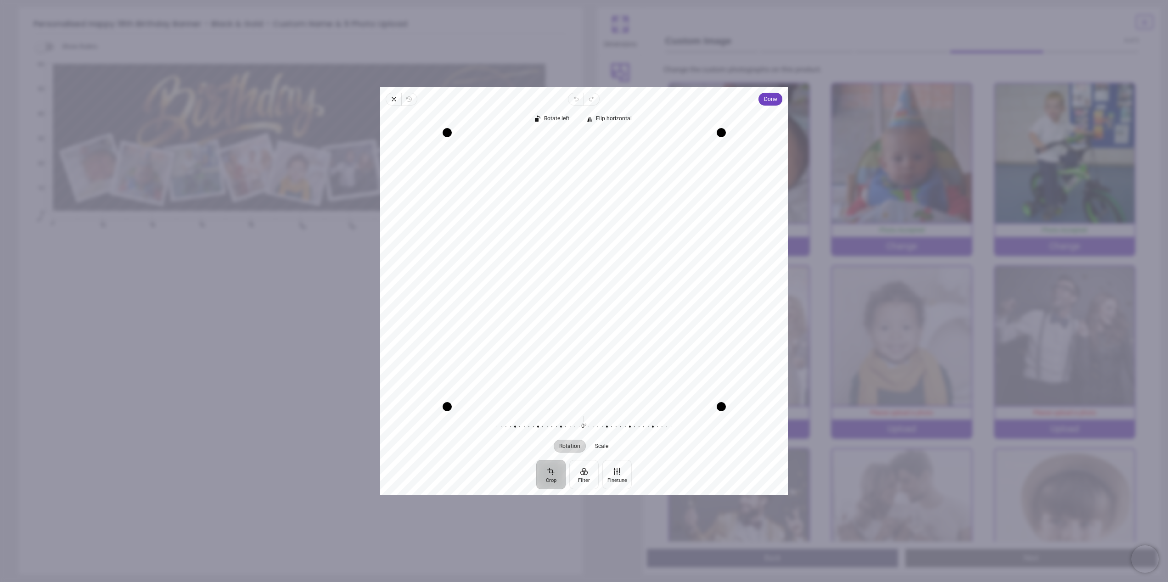
click at [588, 308] on div "Recenter" at bounding box center [583, 270] width 393 height 274
click at [776, 97] on span "Done" at bounding box center [770, 99] width 13 height 11
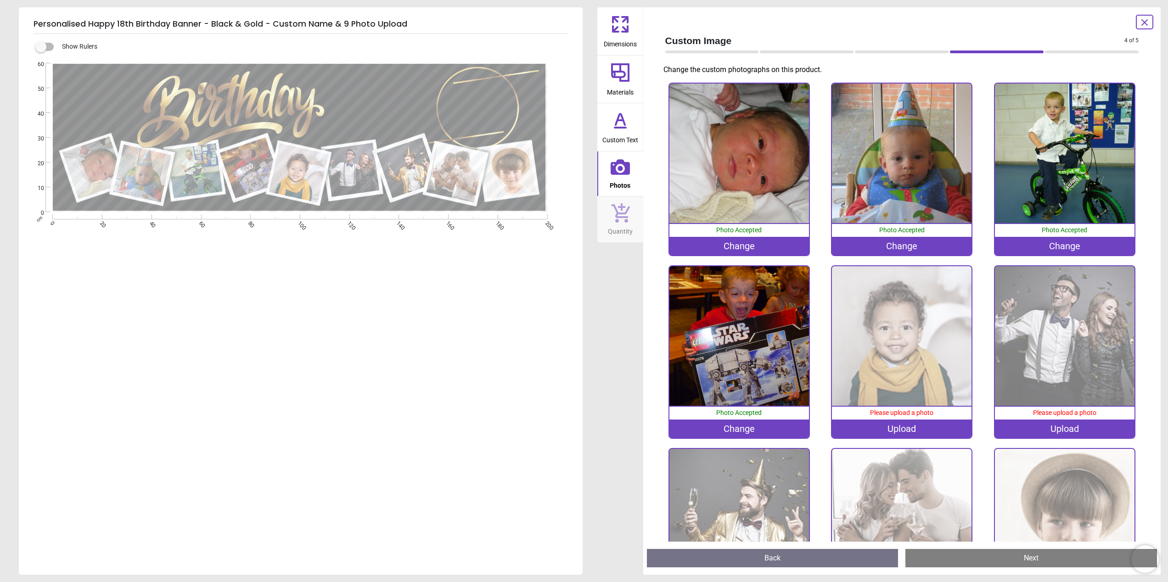
click at [910, 360] on img at bounding box center [902, 336] width 140 height 140
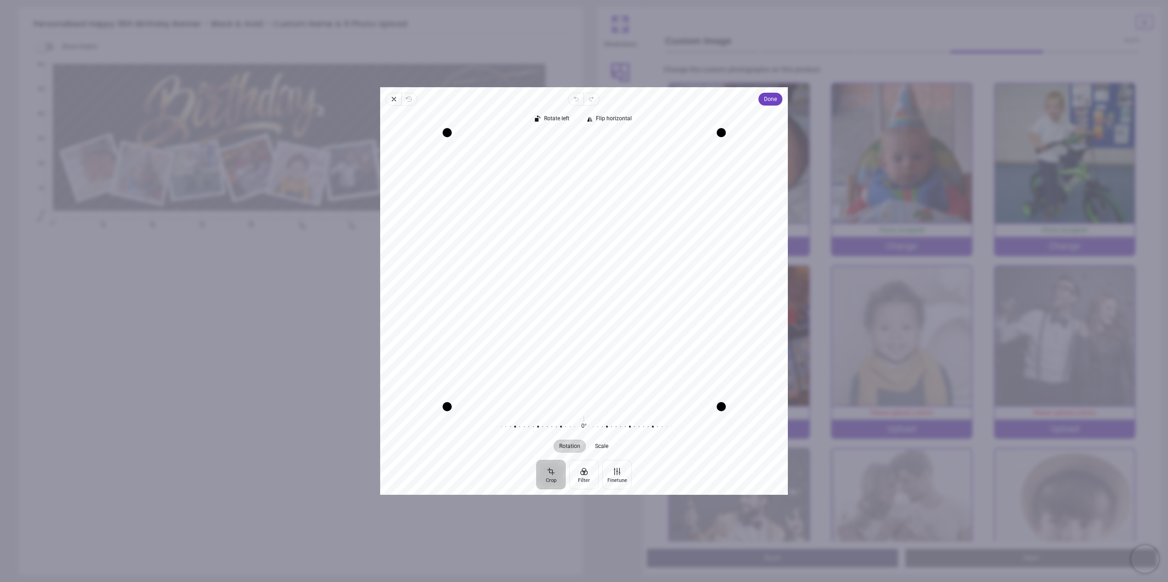
click at [628, 340] on div "Recenter" at bounding box center [583, 270] width 393 height 274
click at [770, 97] on span "Done" at bounding box center [770, 99] width 13 height 11
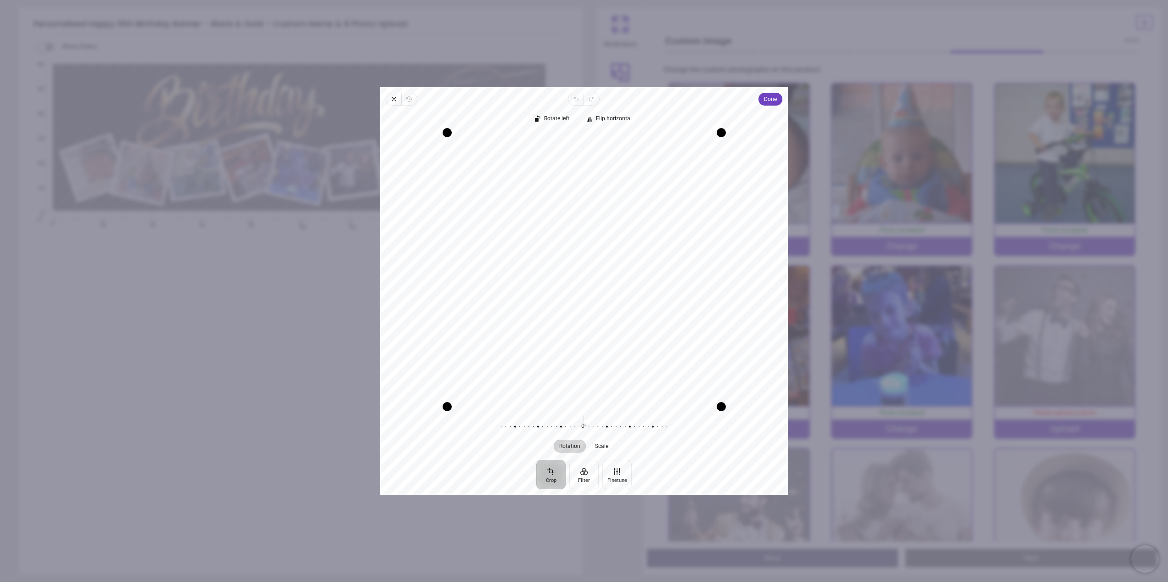
drag, startPoint x: 589, startPoint y: 302, endPoint x: 589, endPoint y: 259, distance: 42.7
click at [589, 259] on div "Recenter" at bounding box center [583, 270] width 393 height 274
click at [773, 97] on span "Done" at bounding box center [770, 99] width 13 height 11
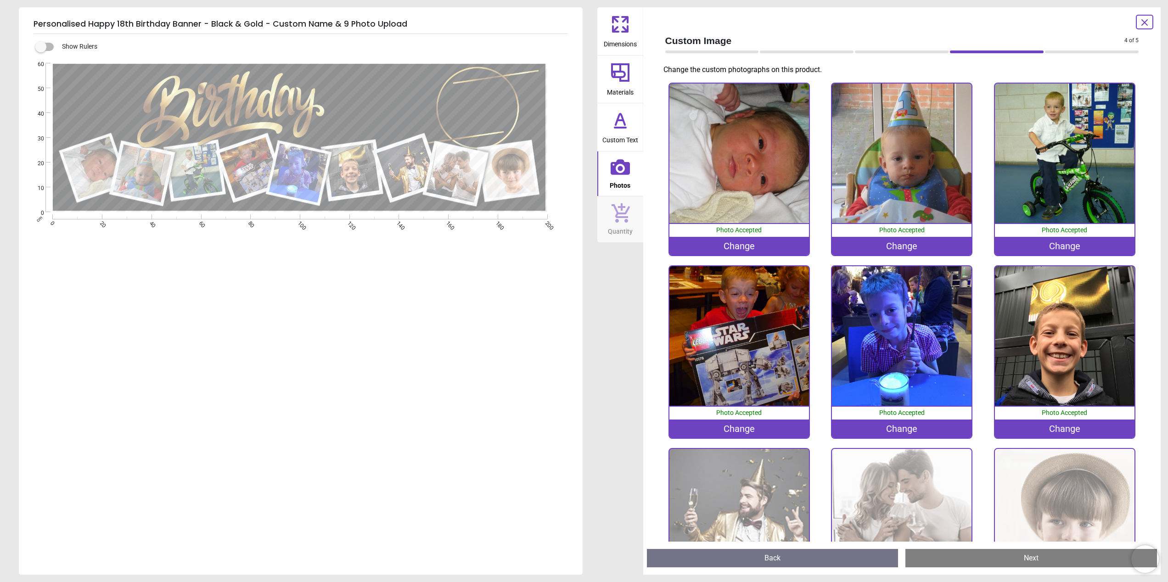
click at [751, 512] on img at bounding box center [739, 519] width 140 height 140
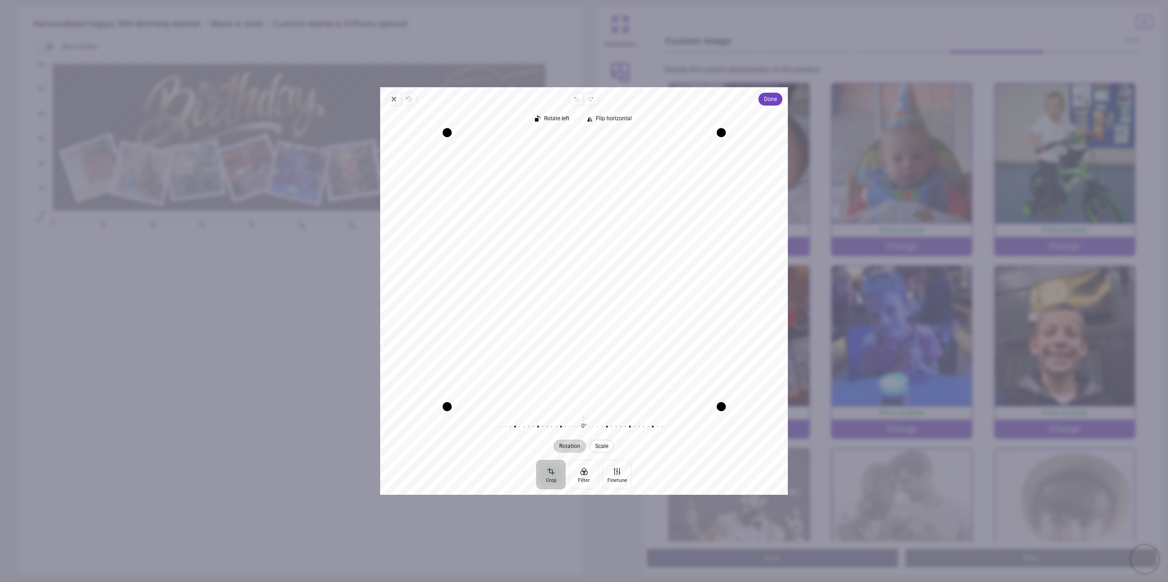
click at [609, 447] on span "Scale" at bounding box center [601, 446] width 13 height 6
drag, startPoint x: 582, startPoint y: 426, endPoint x: 535, endPoint y: 430, distance: 47.4
click at [532, 433] on div at bounding box center [584, 427] width 176 height 26
click at [574, 301] on div "Recenter" at bounding box center [583, 270] width 393 height 274
drag, startPoint x: 581, startPoint y: 298, endPoint x: 586, endPoint y: 327, distance: 29.7
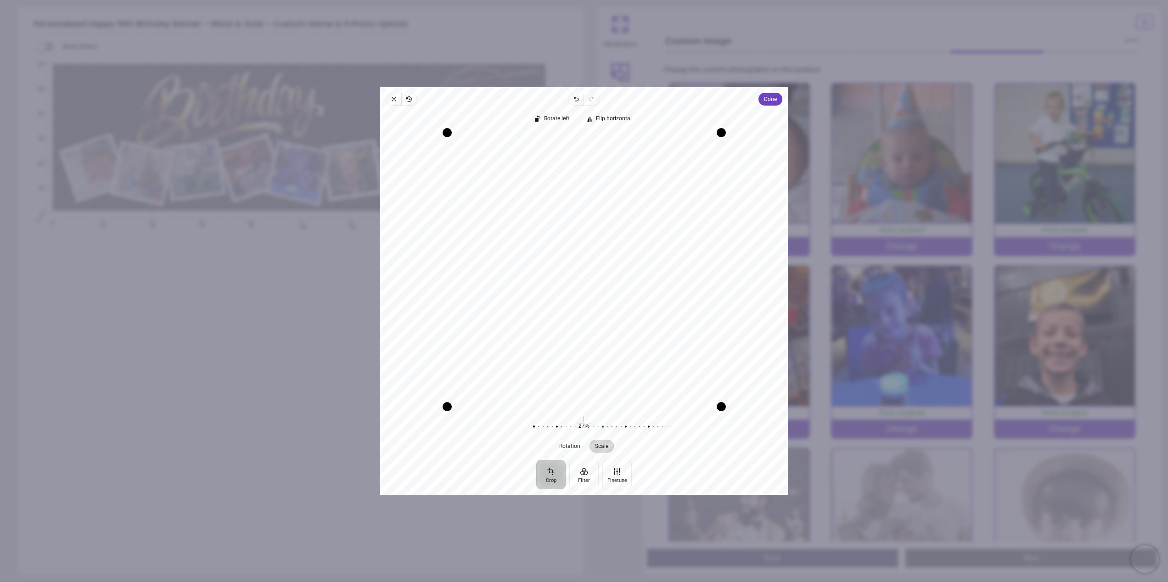
click at [586, 327] on div "Recenter" at bounding box center [583, 270] width 393 height 274
click at [774, 99] on span "Done" at bounding box center [770, 99] width 13 height 11
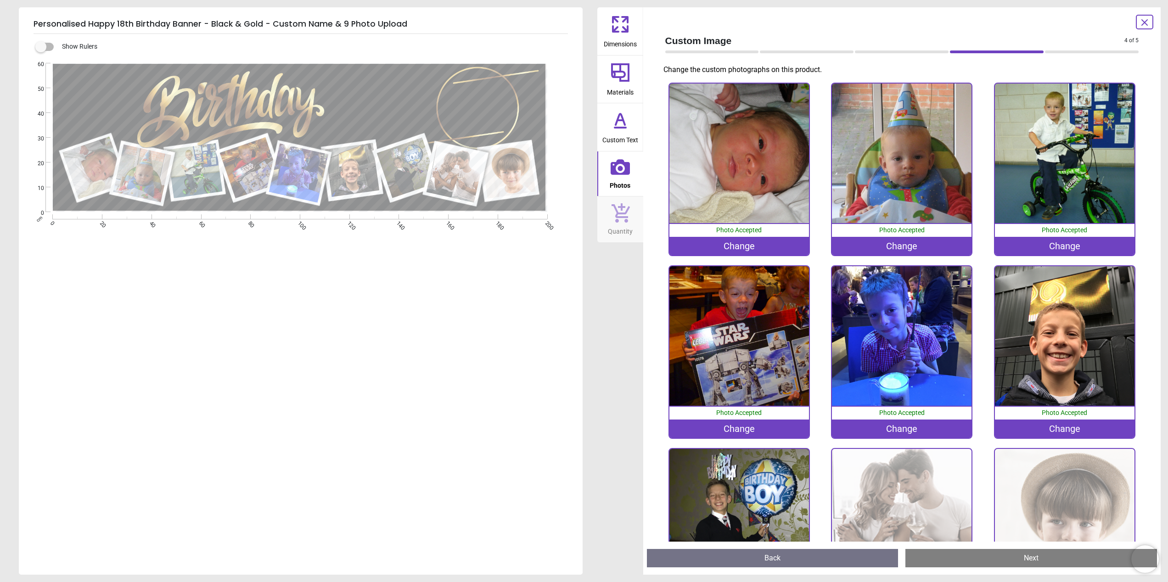
click at [921, 490] on img at bounding box center [902, 519] width 140 height 140
click at [1064, 495] on img at bounding box center [1065, 519] width 140 height 140
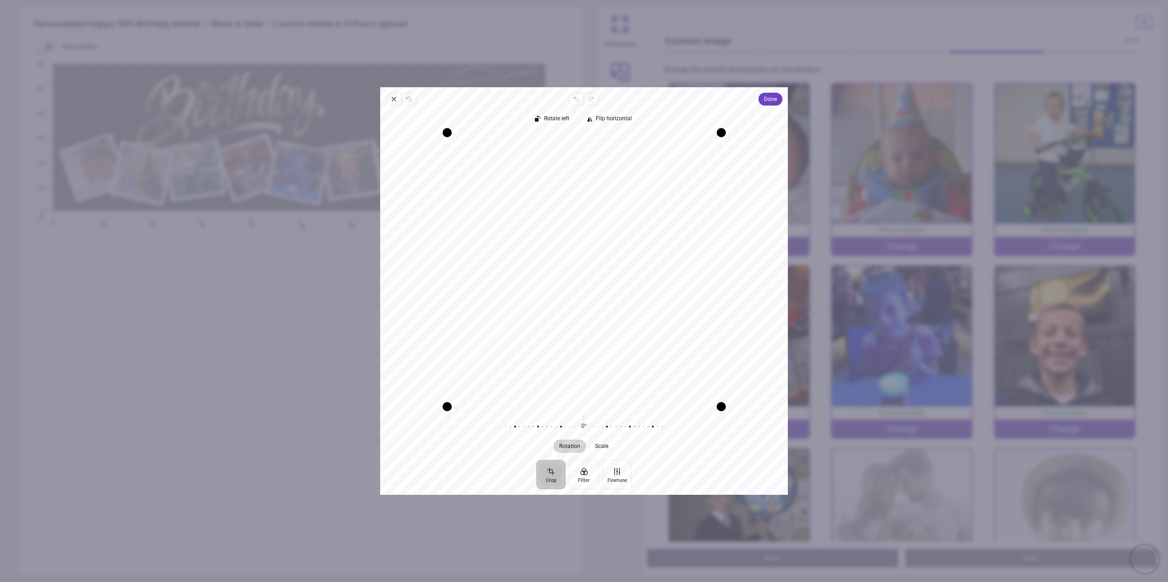
drag, startPoint x: 589, startPoint y: 304, endPoint x: 587, endPoint y: 349, distance: 45.5
click at [587, 349] on div "Recenter" at bounding box center [583, 270] width 393 height 274
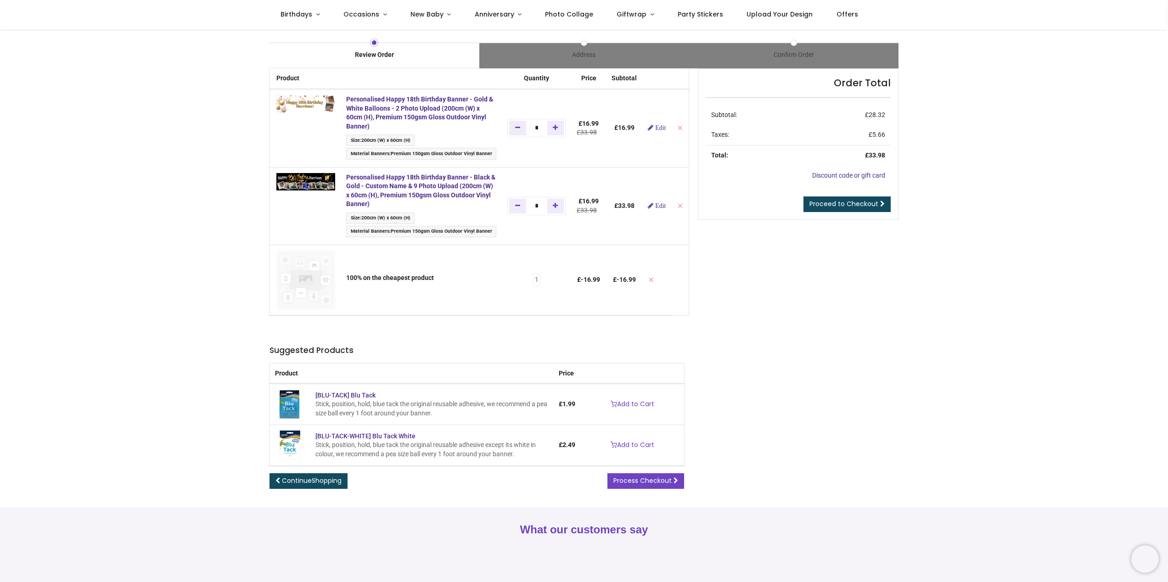
scroll to position [6, 0]
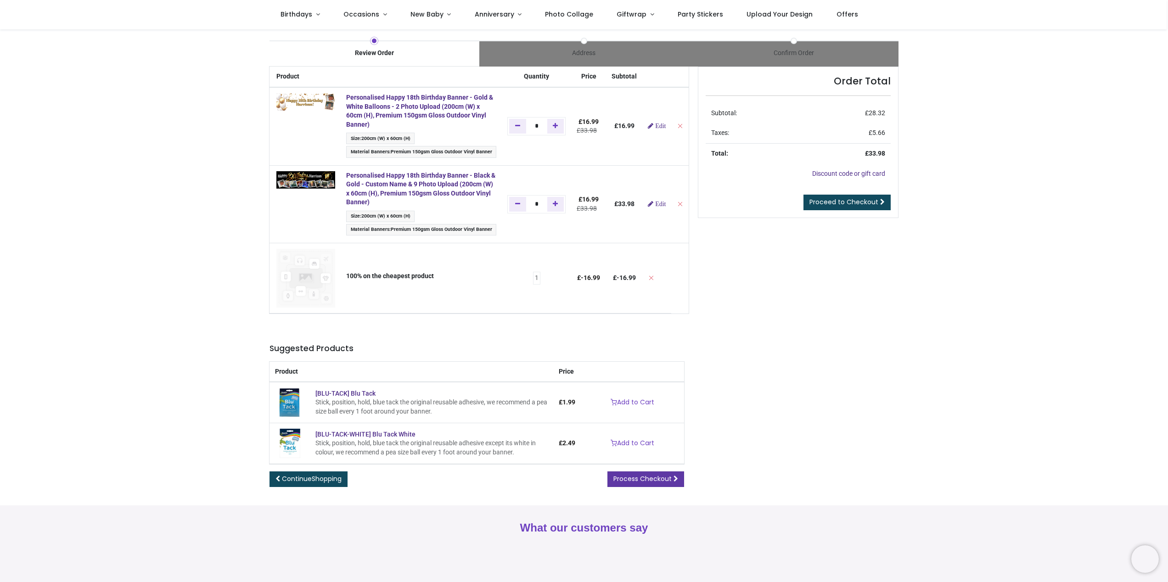
click at [660, 477] on span "Process Checkout" at bounding box center [642, 478] width 58 height 9
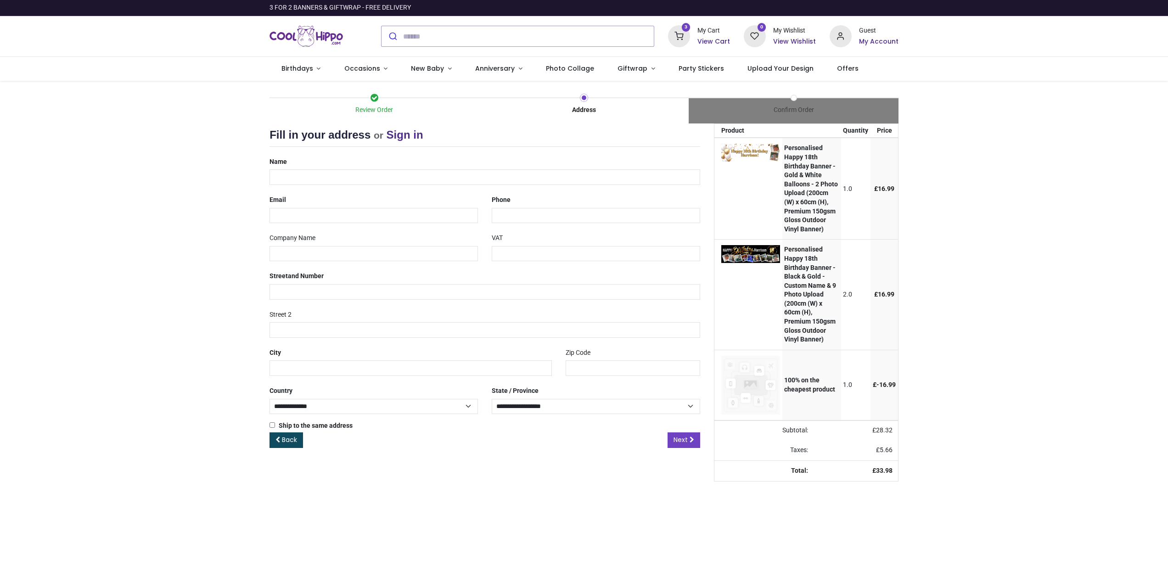
select select "***"
type input "******"
type input "**********"
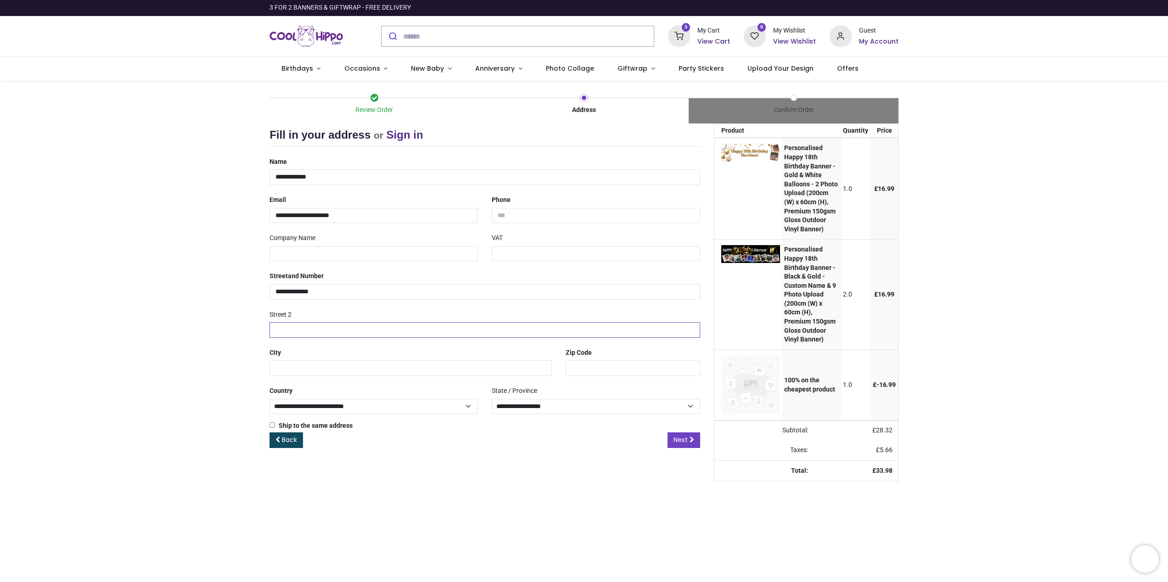
type input "*********"
type input "**********"
type input "*******"
select select "***"
type input "**********"
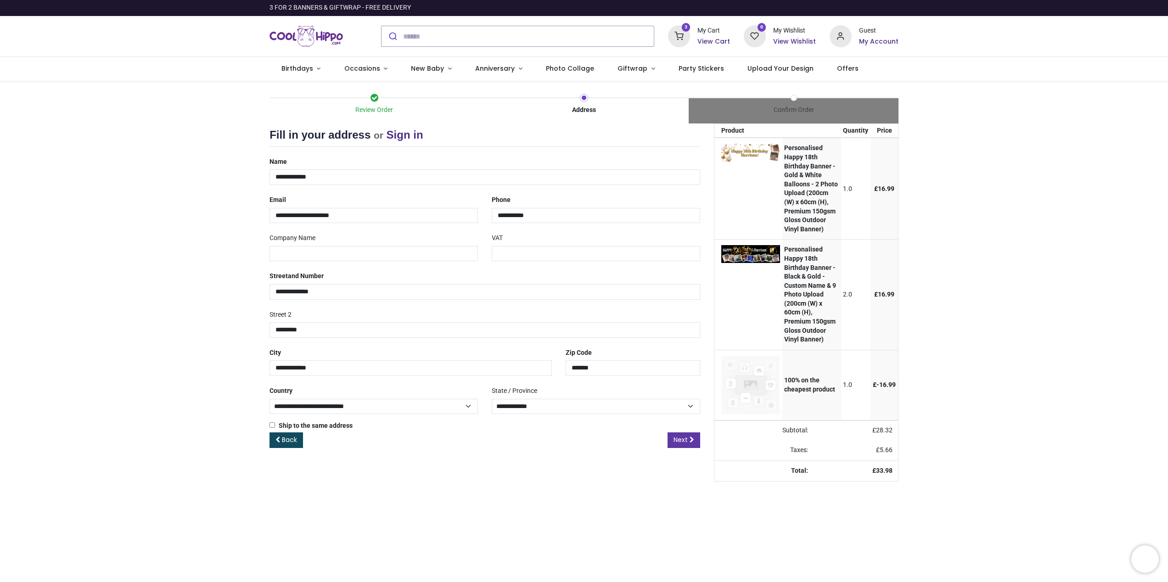
click at [688, 438] on link "Next" at bounding box center [683, 440] width 33 height 16
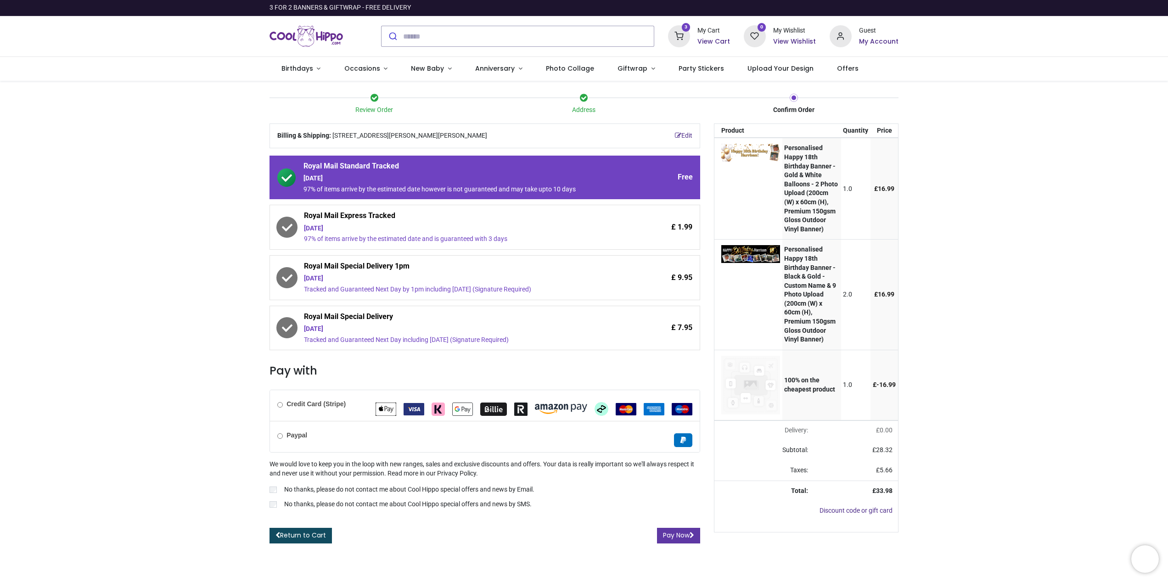
click at [679, 528] on button "Pay Now" at bounding box center [678, 536] width 43 height 16
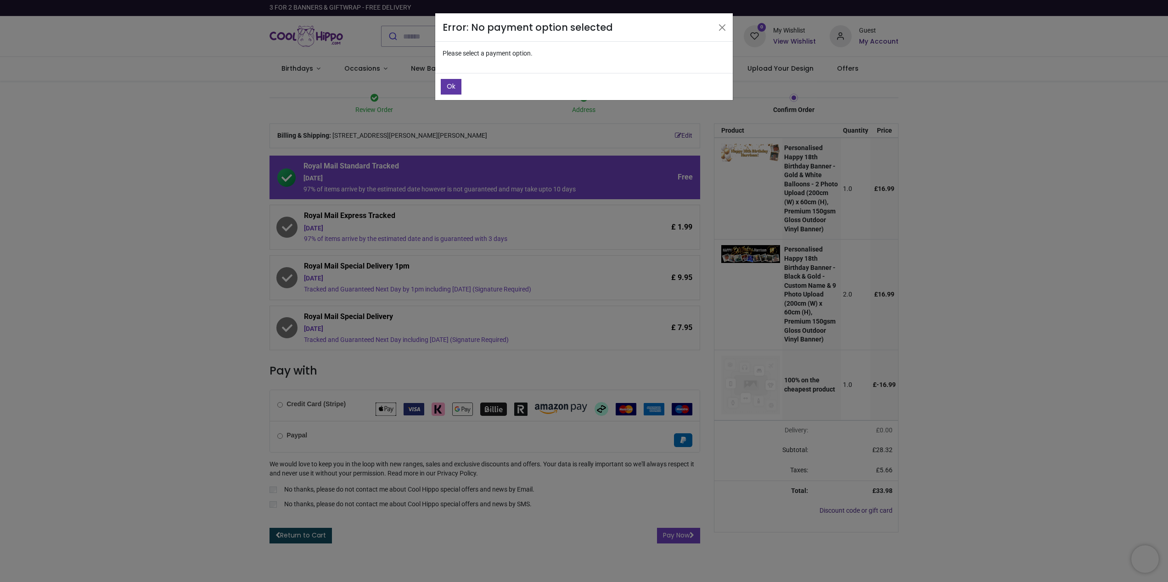
click at [455, 84] on button "Ok" at bounding box center [451, 87] width 21 height 16
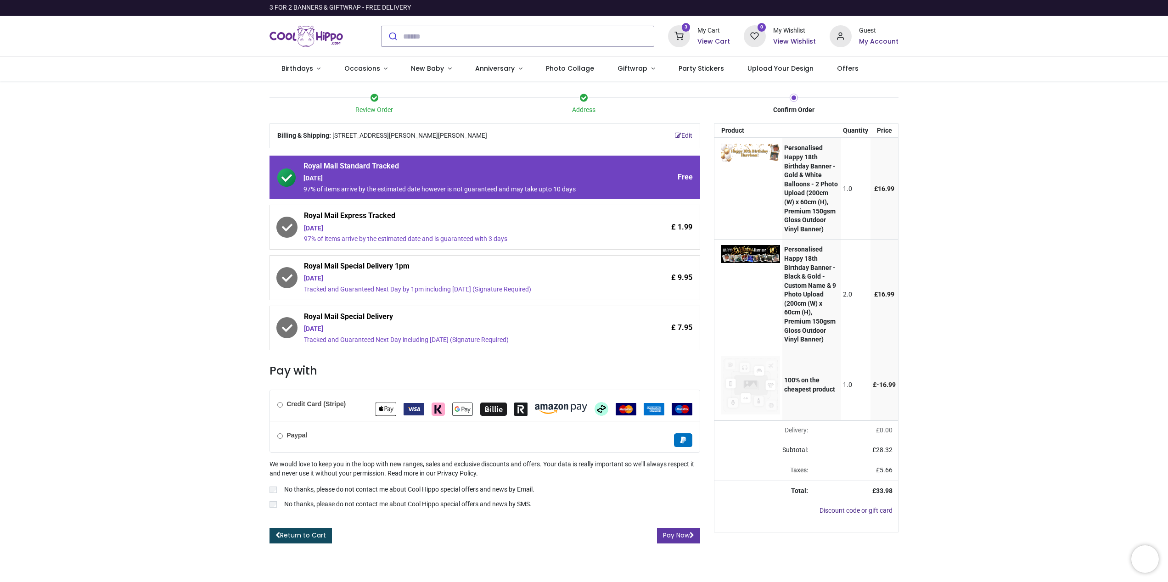
click at [677, 530] on button "Pay Now" at bounding box center [678, 536] width 43 height 16
